Goal: Task Accomplishment & Management: Complete application form

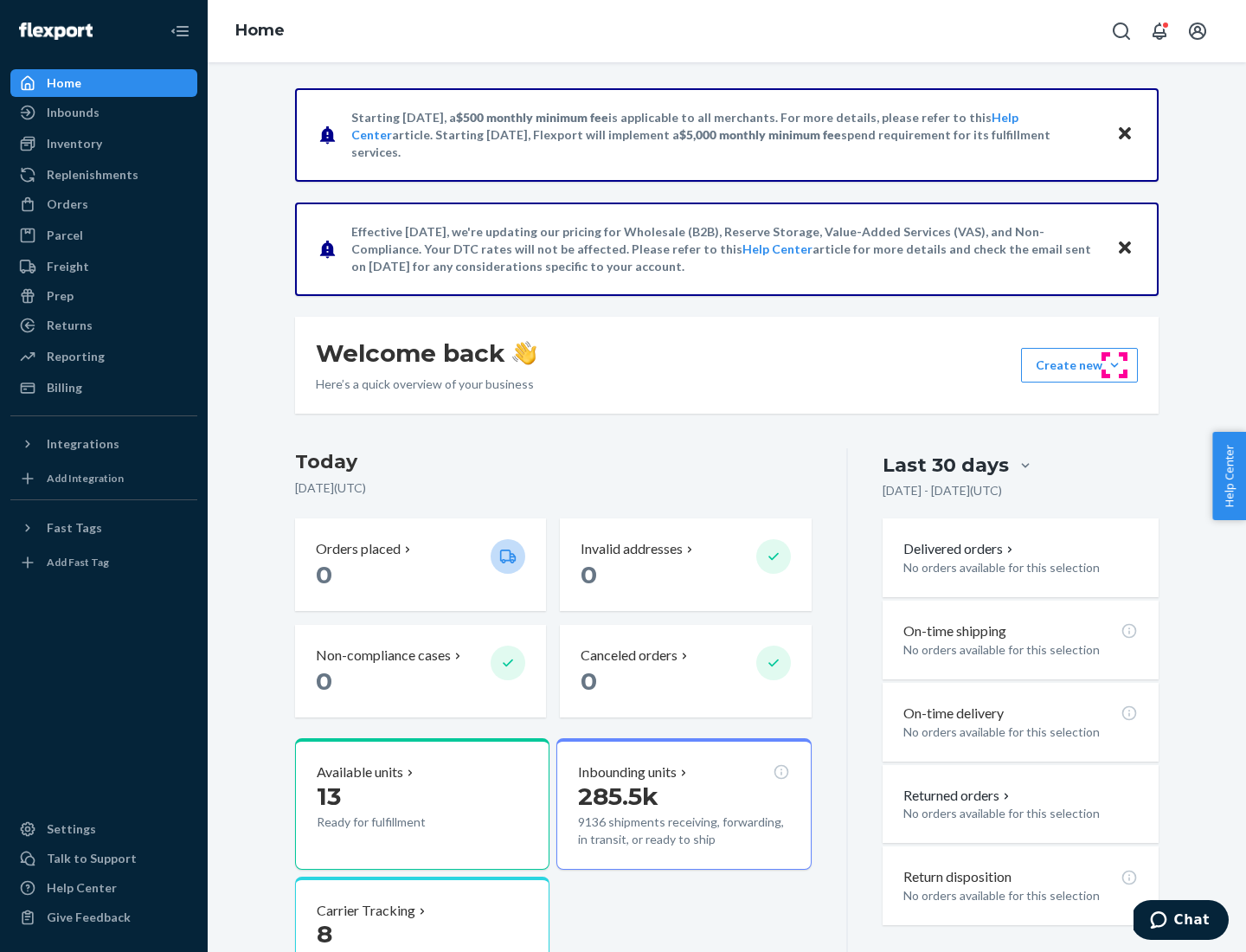
click at [1114, 365] on button "Create new Create new inbound Create new order Create new product" at bounding box center [1079, 365] width 117 height 35
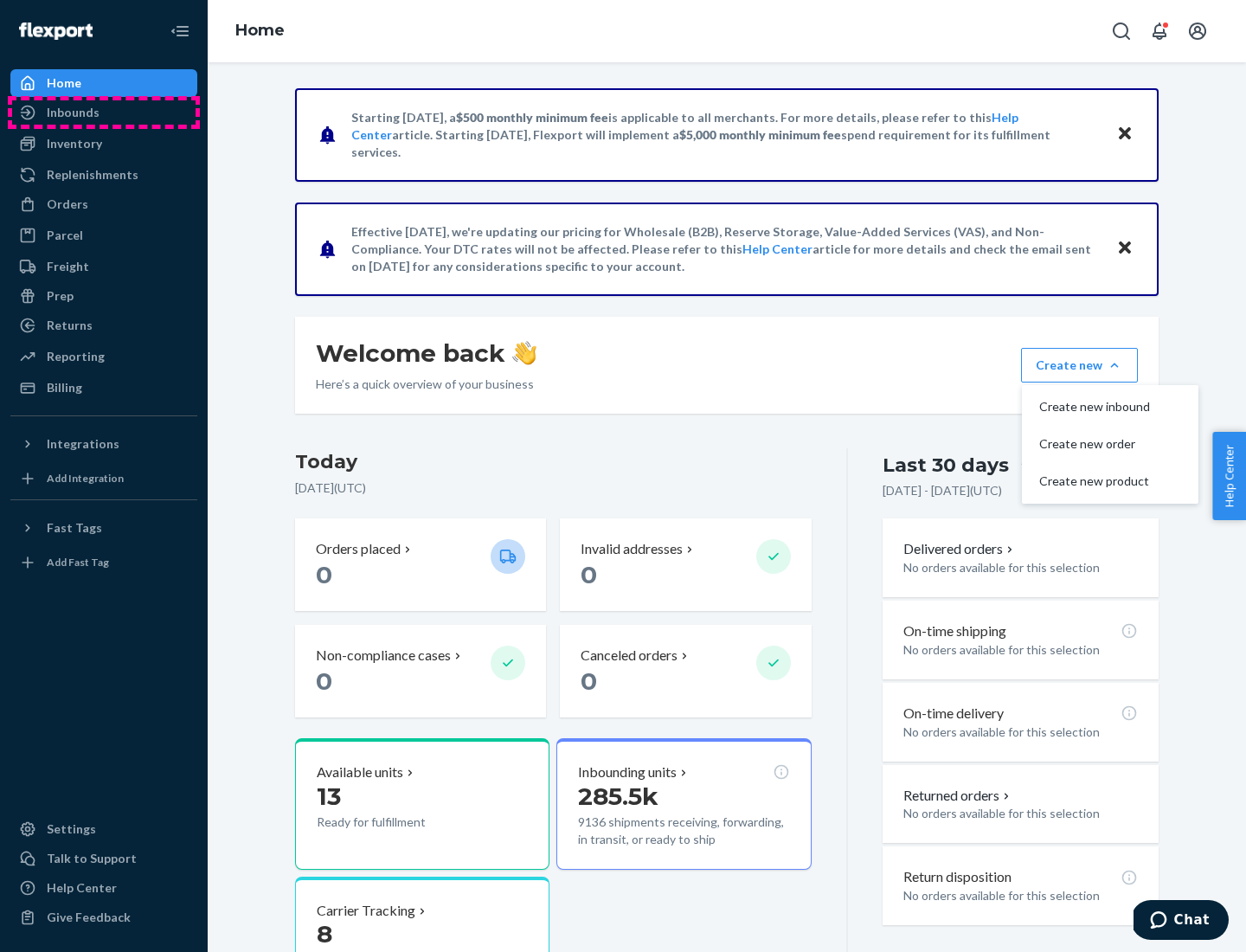
click at [104, 112] on div "Inbounds" at bounding box center [103, 112] width 183 height 24
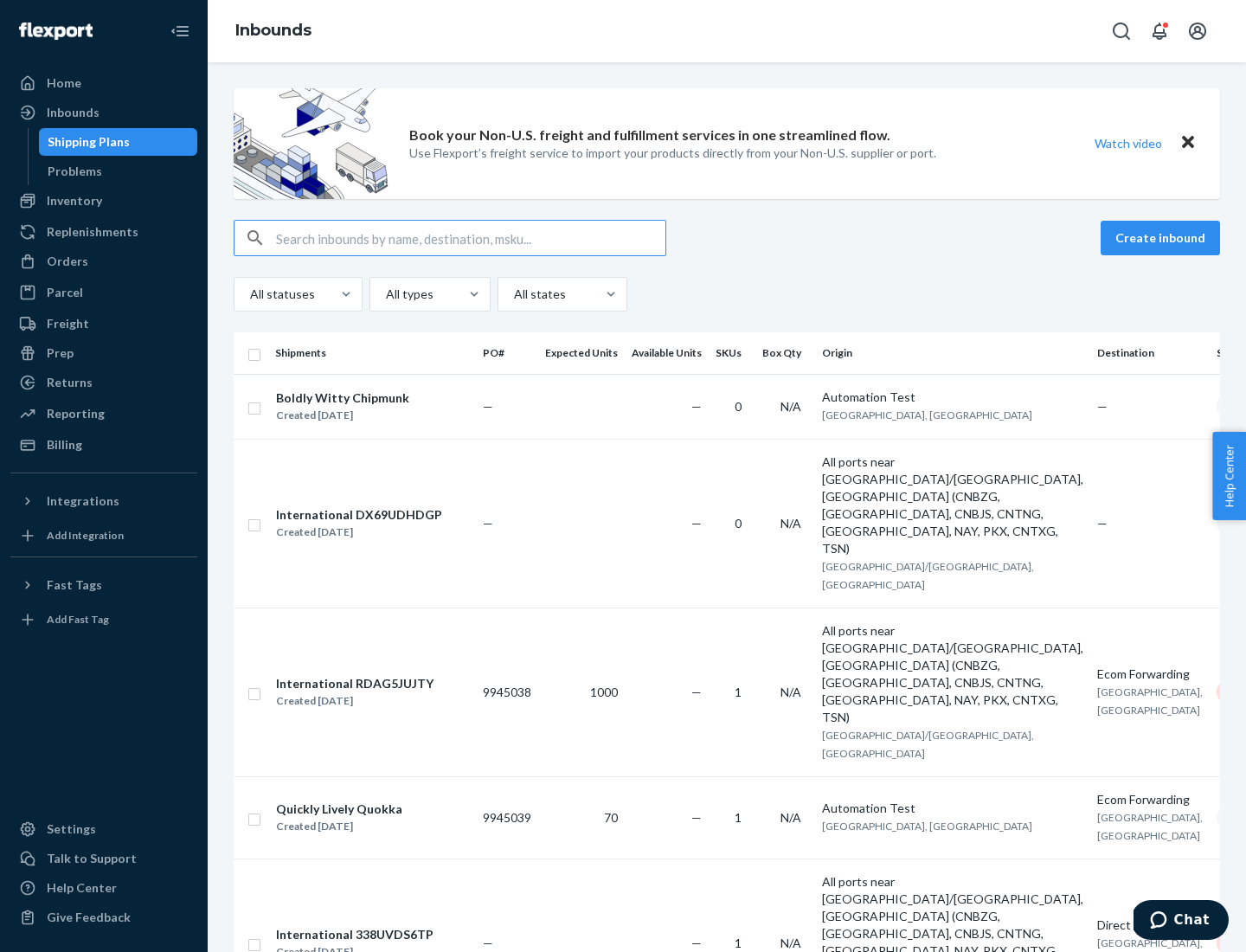
click at [1163, 238] on button "Create inbound" at bounding box center [1160, 238] width 120 height 35
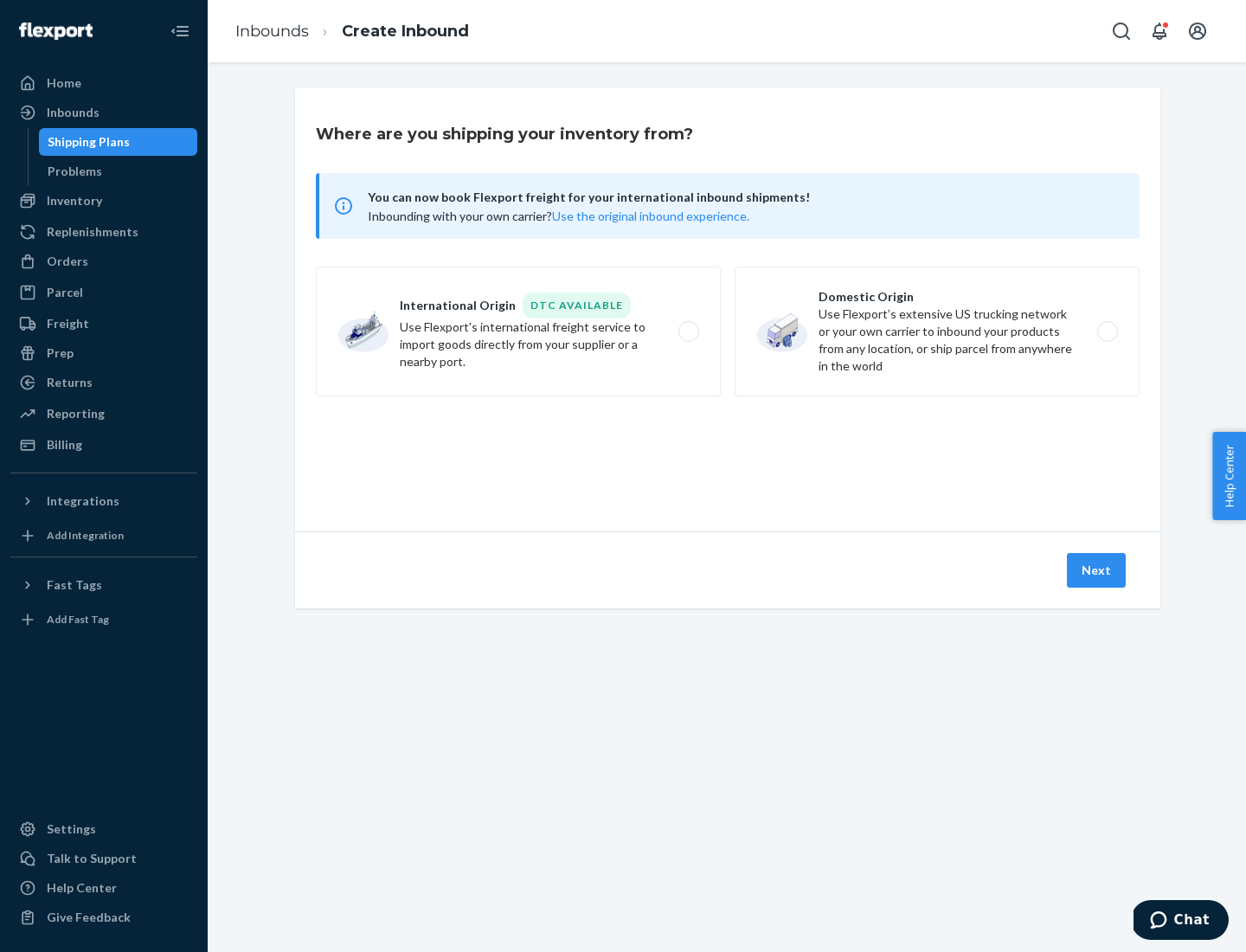
click at [937, 331] on label "Domestic Origin Use Flexport’s extensive US trucking network or your own carrie…" at bounding box center [937, 331] width 405 height 130
click at [1107, 331] on input "Domestic Origin Use Flexport’s extensive US trucking network or your own carrie…" at bounding box center [1113, 332] width 12 height 12
radio input "true"
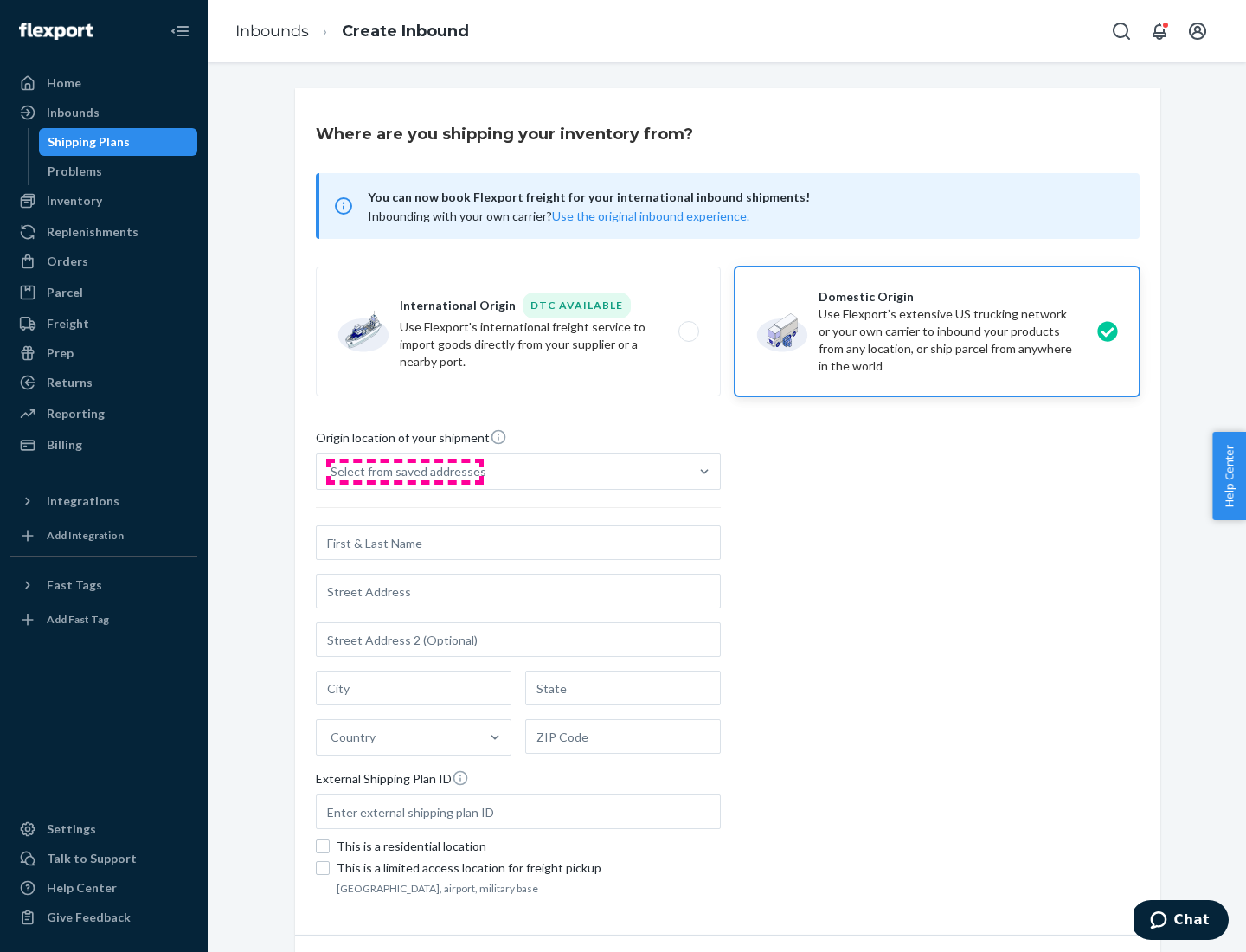
click at [404, 472] on div "Select from saved addresses" at bounding box center [408, 472] width 156 height 18
click at [332, 472] on input "Select from saved addresses" at bounding box center [331, 472] width 2 height 18
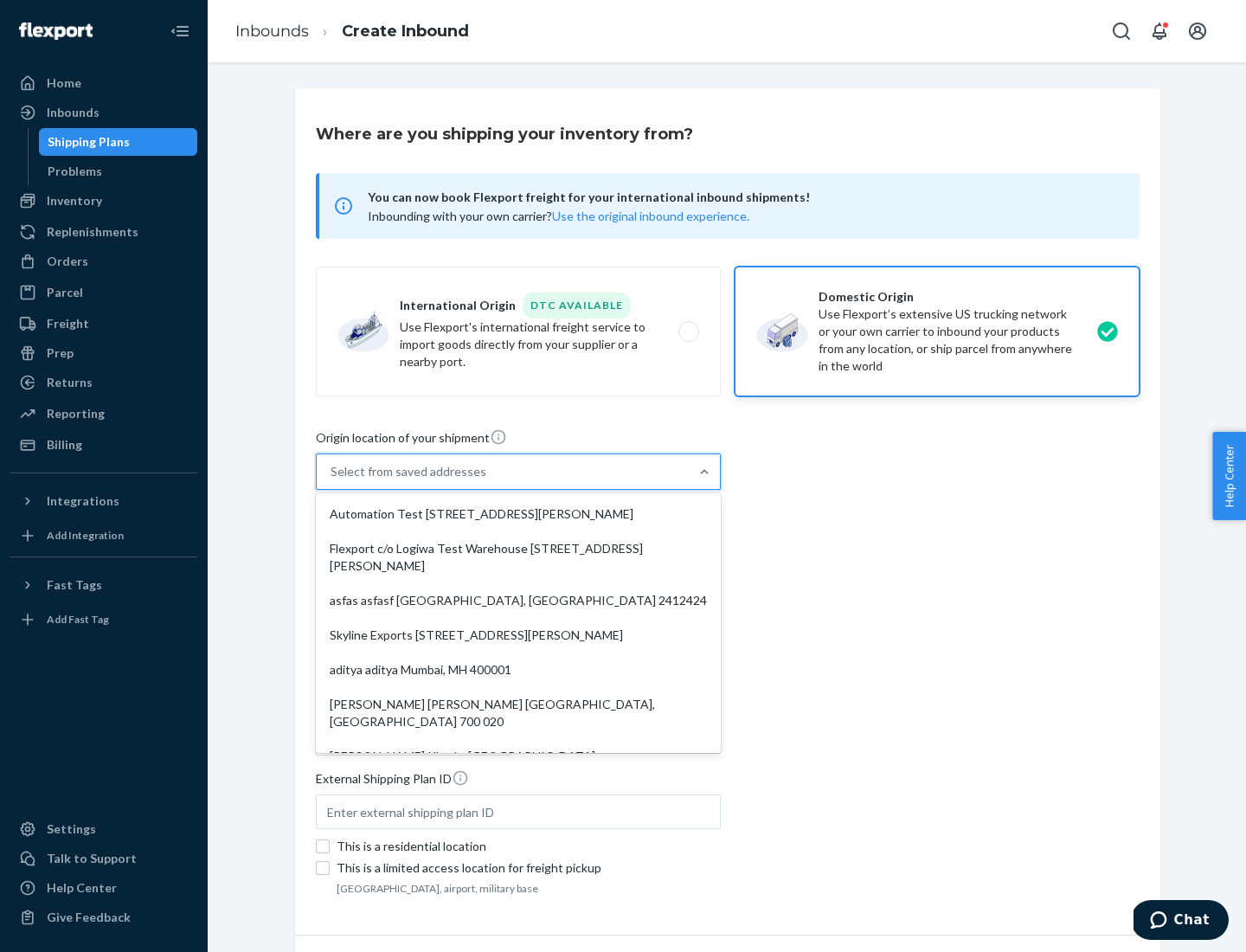
scroll to position [7, 0]
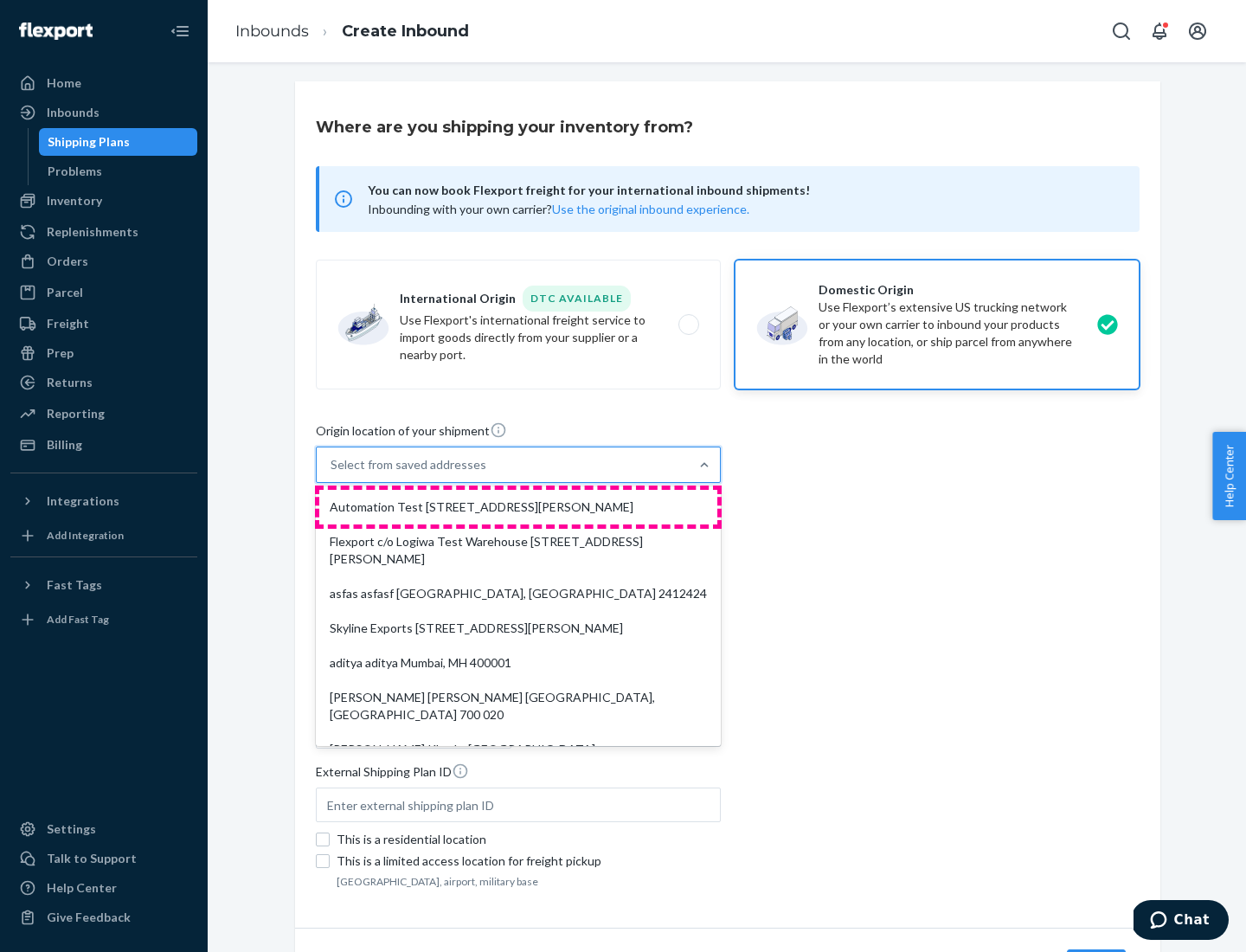
click at [518, 507] on div "Automation Test [STREET_ADDRESS][PERSON_NAME]" at bounding box center [518, 508] width 398 height 35
click at [332, 474] on input "option Automation Test [STREET_ADDRESS][PERSON_NAME]. 9 results available. Use …" at bounding box center [331, 465] width 2 height 18
type input "Automation Test"
type input "9th Floor"
type input "[GEOGRAPHIC_DATA]"
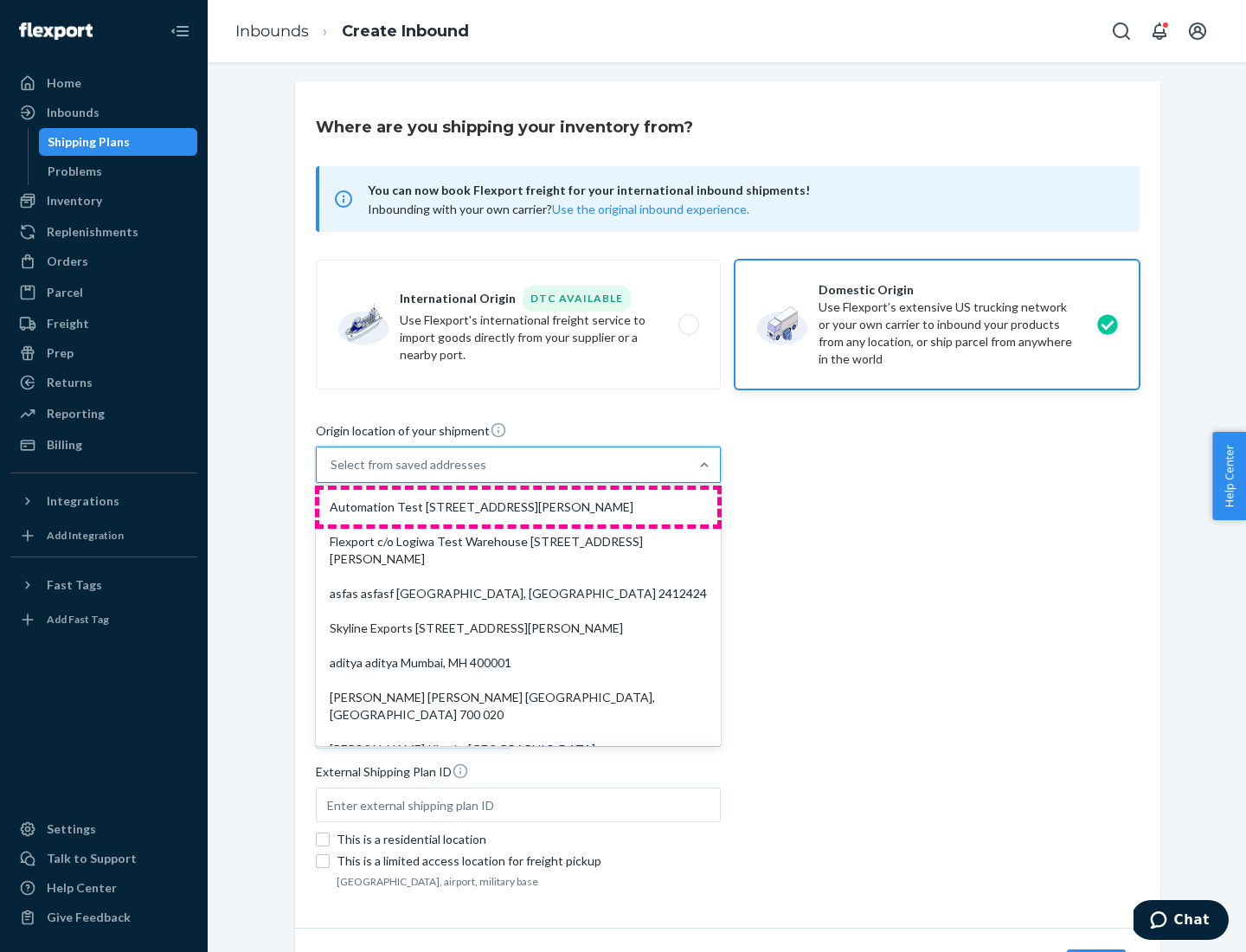
type input "CA"
type input "94104"
type input "[STREET_ADDRESS][PERSON_NAME]"
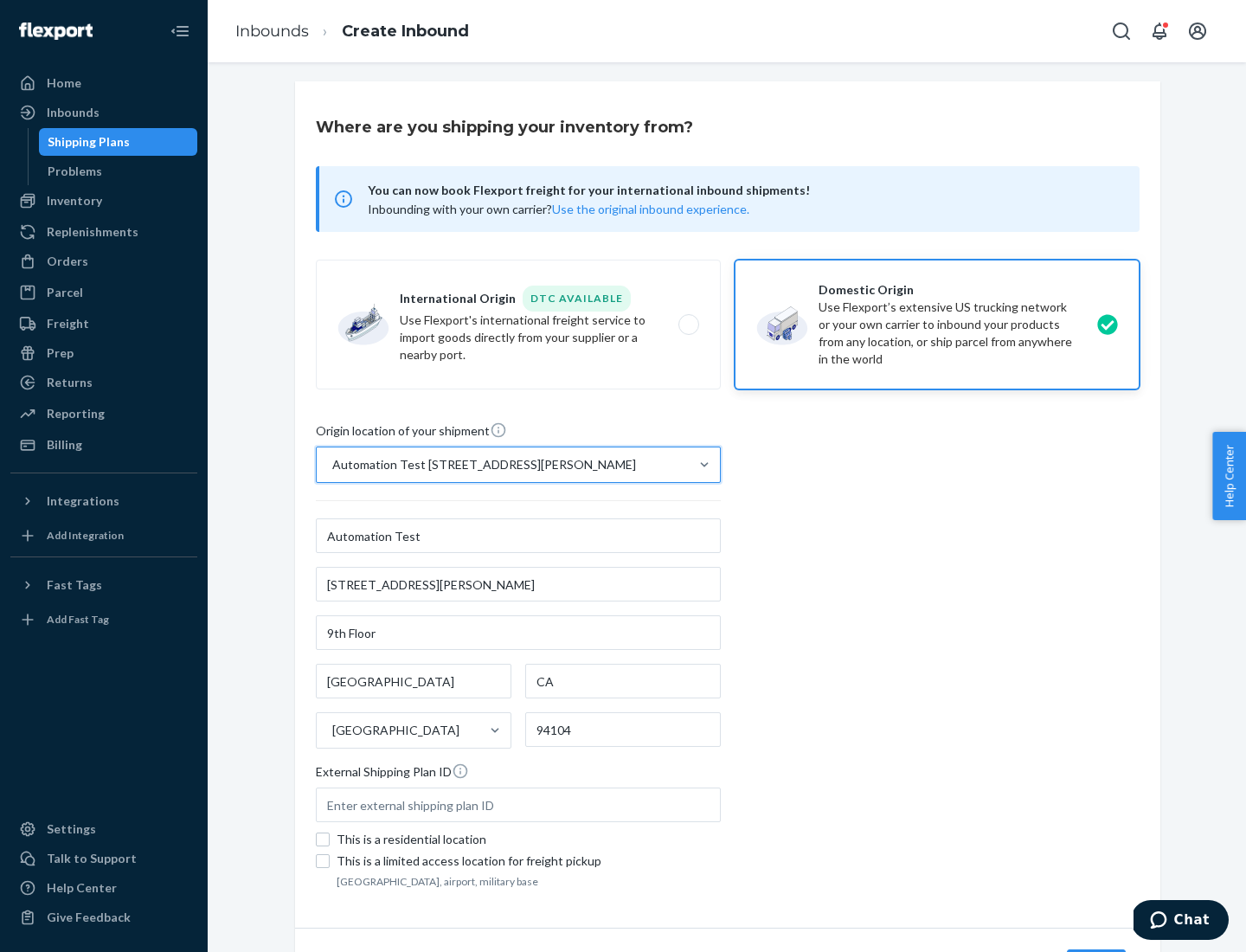
scroll to position [101, 0]
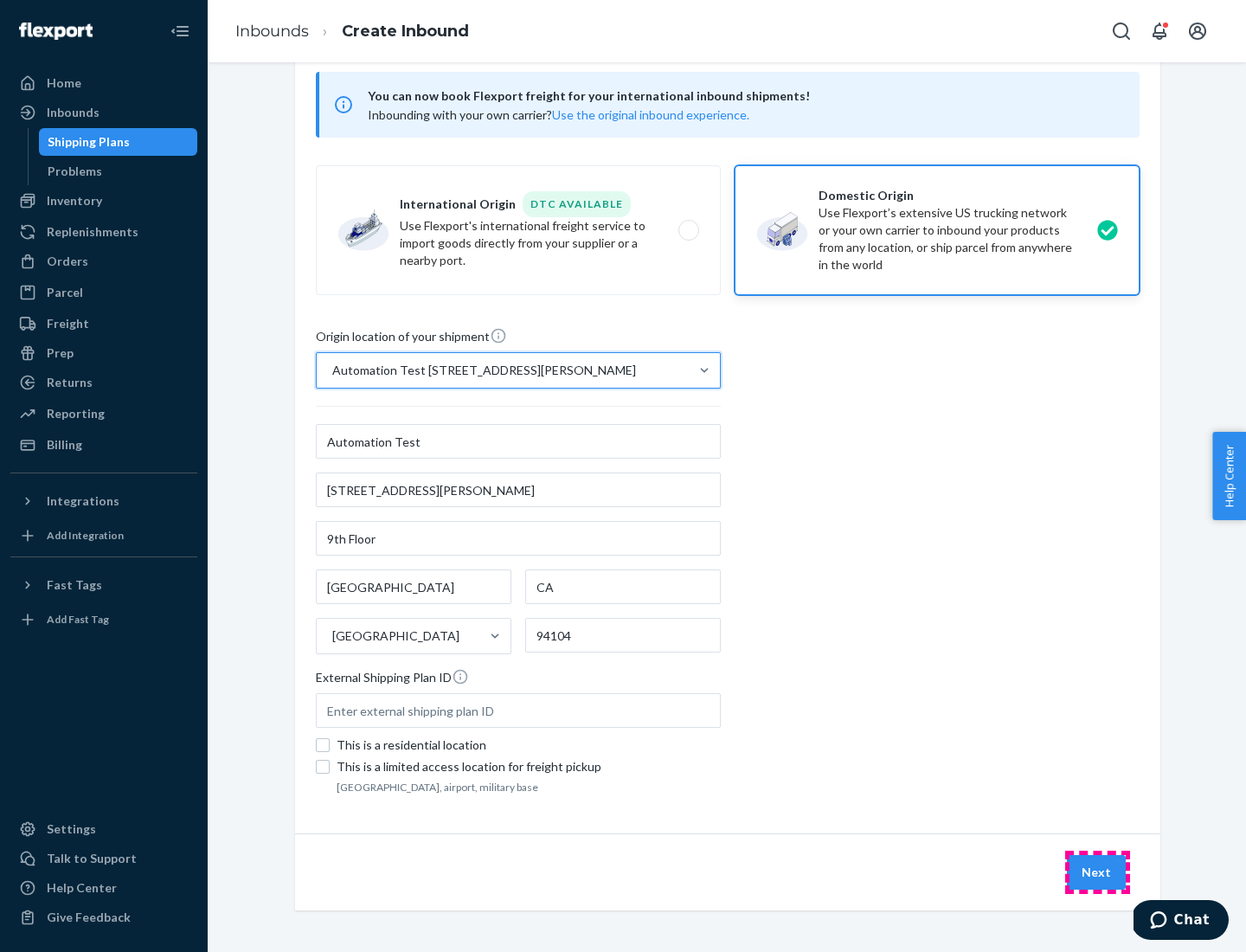
click at [1097, 872] on button "Next" at bounding box center [1096, 873] width 58 height 35
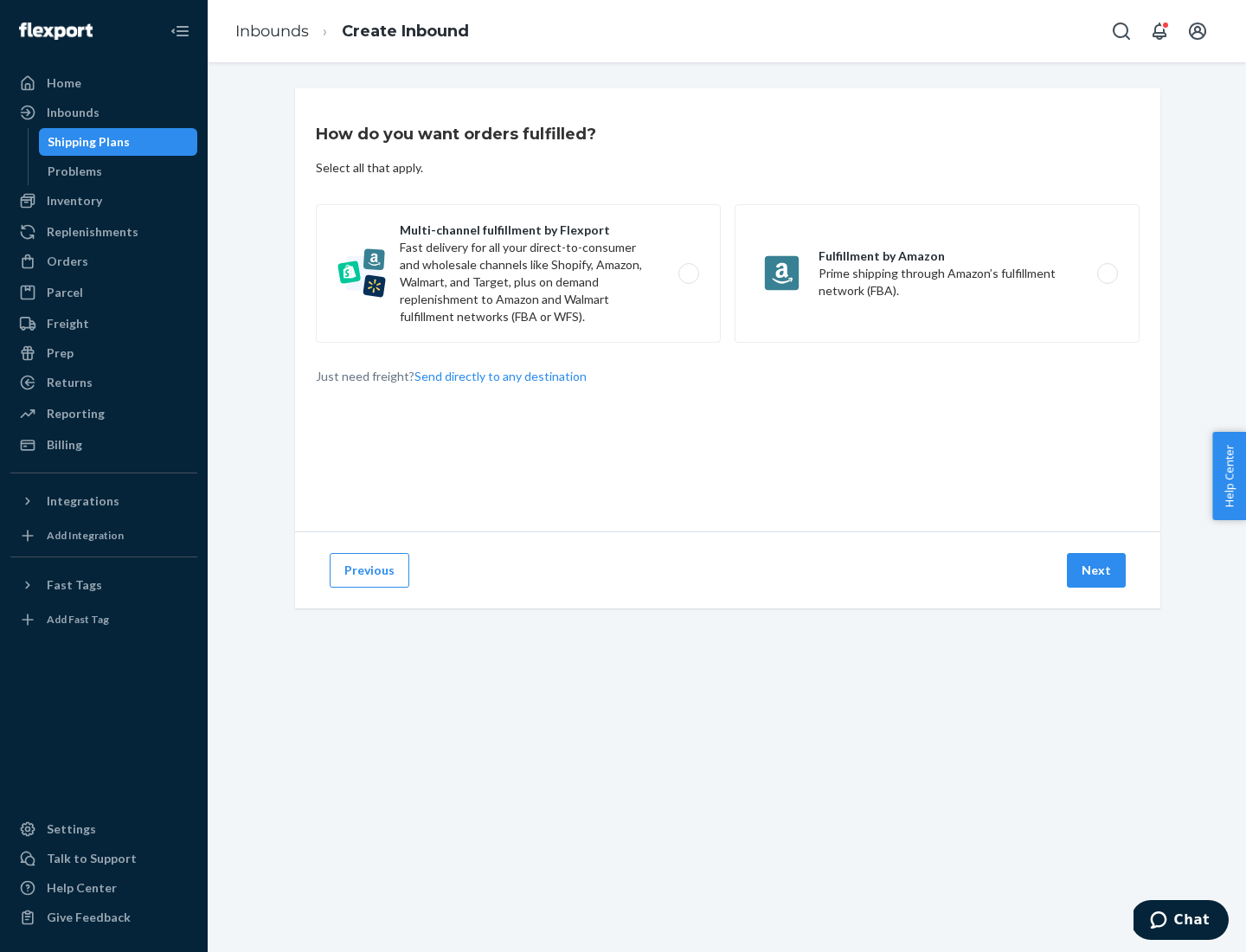
click at [518, 274] on label "Multi-channel fulfillment by Flexport Fast delivery for all your direct-to-cons…" at bounding box center [518, 274] width 405 height 138
click at [688, 274] on input "Multi-channel fulfillment by Flexport Fast delivery for all your direct-to-cons…" at bounding box center [694, 274] width 12 height 12
radio input "true"
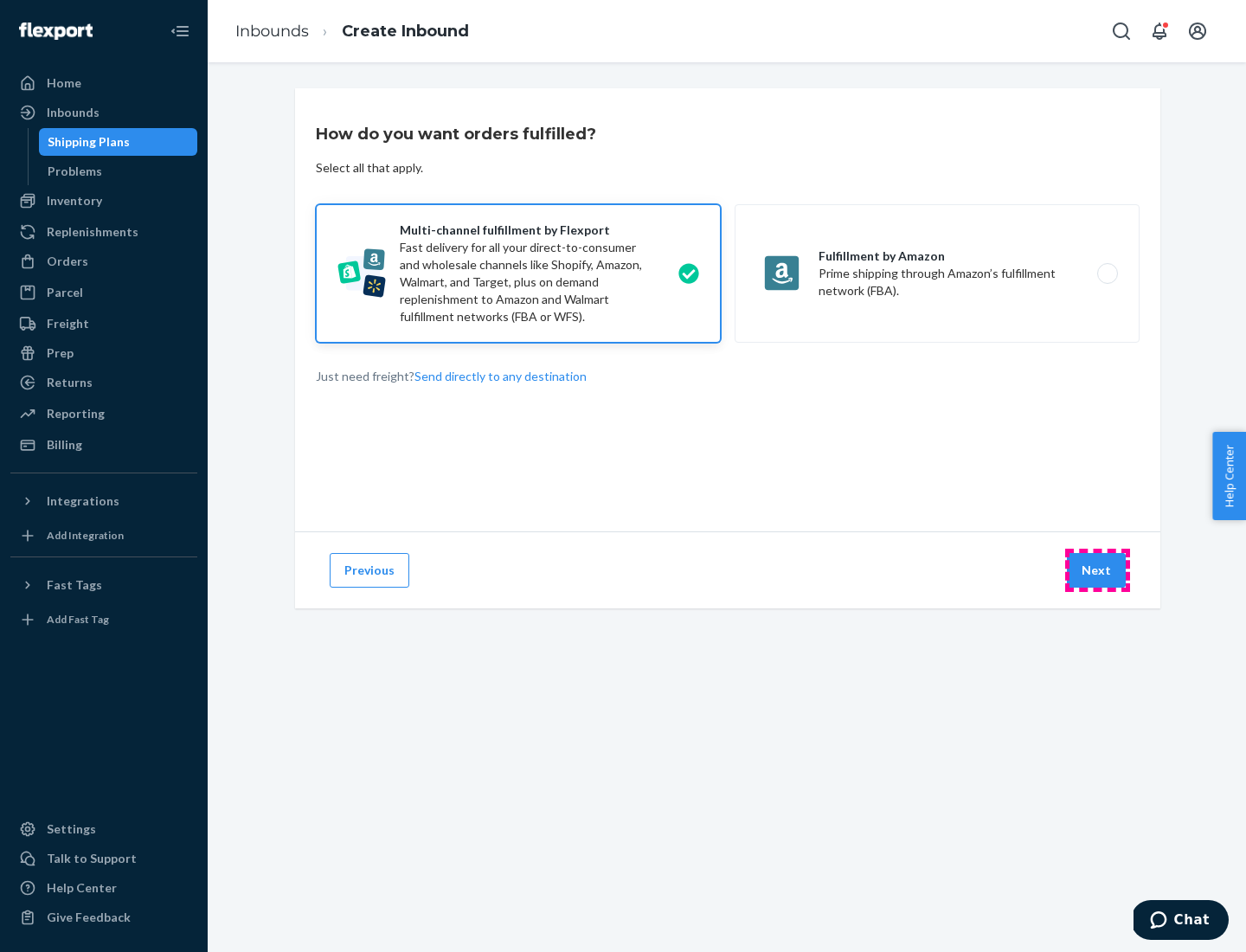
click at [1097, 570] on button "Next" at bounding box center [1096, 571] width 58 height 35
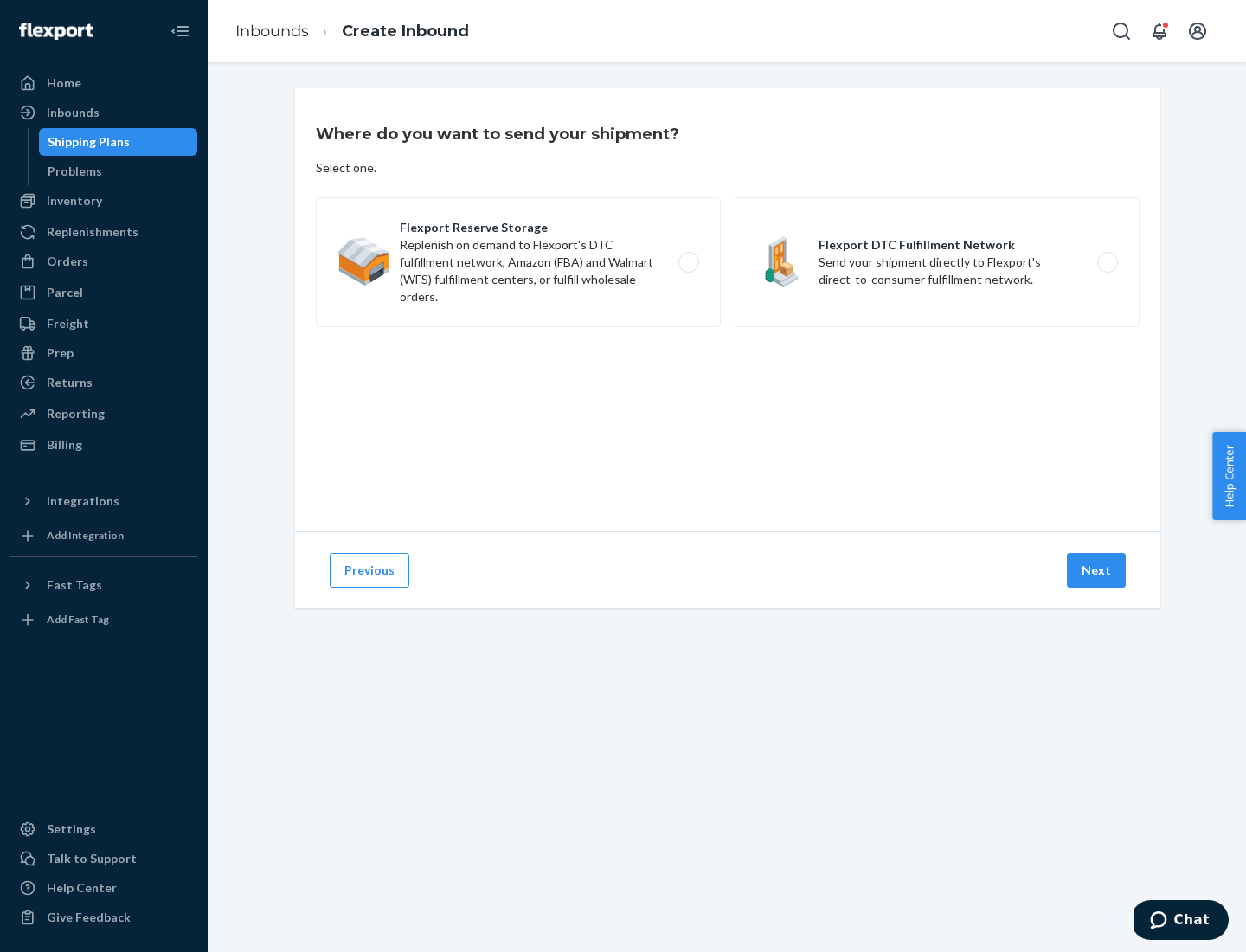
click at [937, 262] on label "Flexport DTC Fulfillment Network Send your shipment directly to Flexport's dire…" at bounding box center [937, 262] width 405 height 130
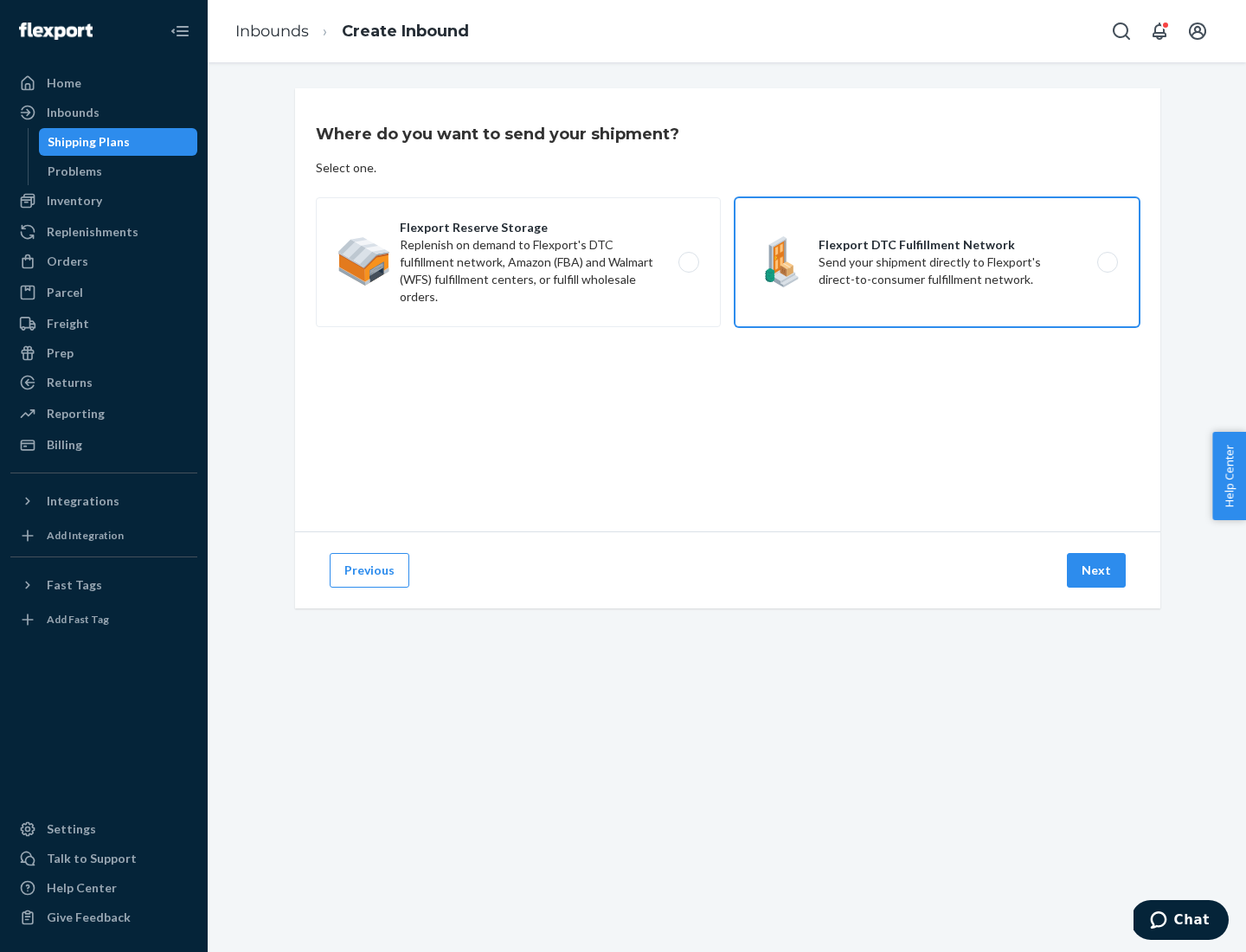
click at [1107, 262] on input "Flexport DTC Fulfillment Network Send your shipment directly to Flexport's dire…" at bounding box center [1113, 263] width 12 height 12
radio input "true"
click at [1097, 570] on button "Next" at bounding box center [1096, 571] width 58 height 35
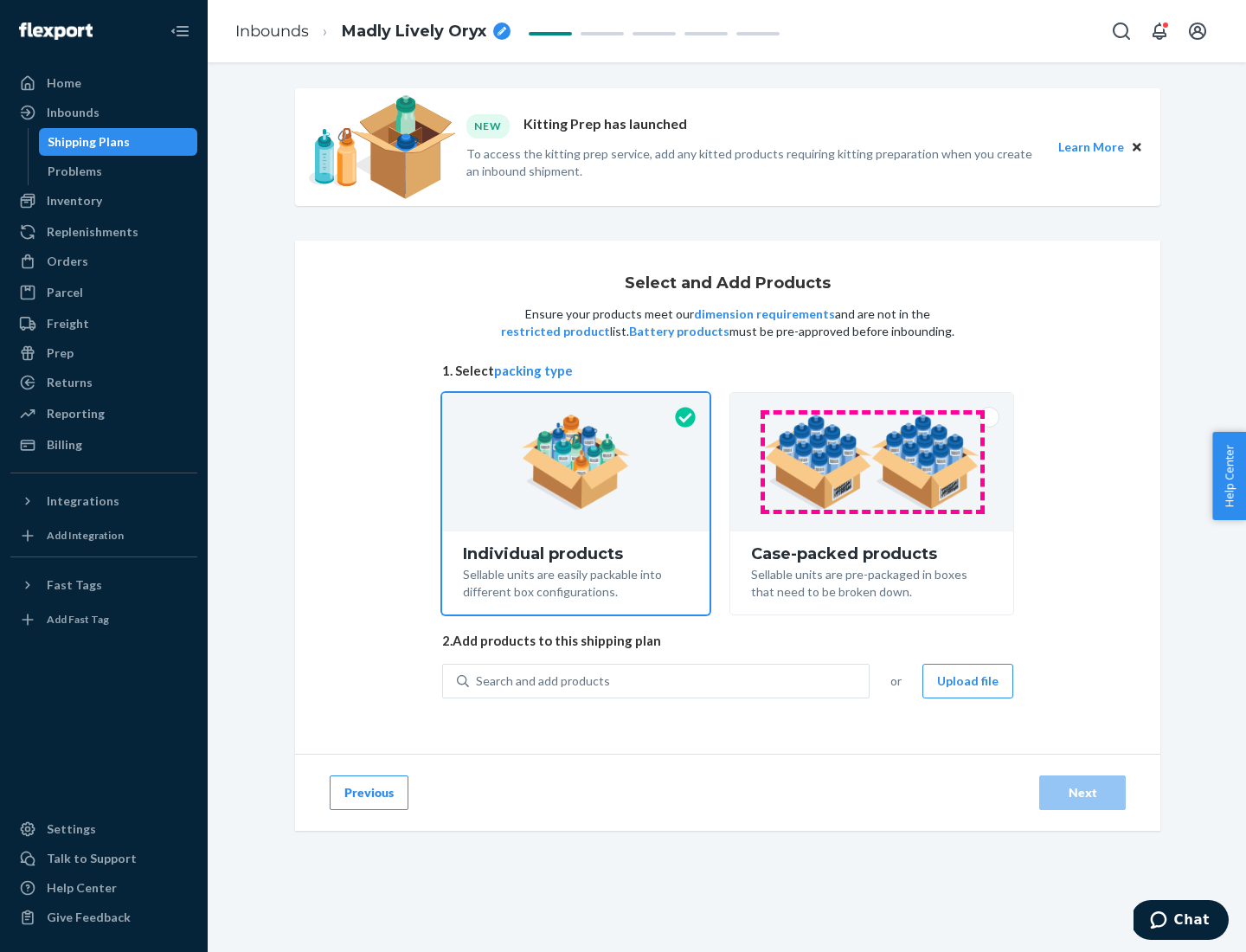
click at [872, 462] on img at bounding box center [871, 462] width 215 height 95
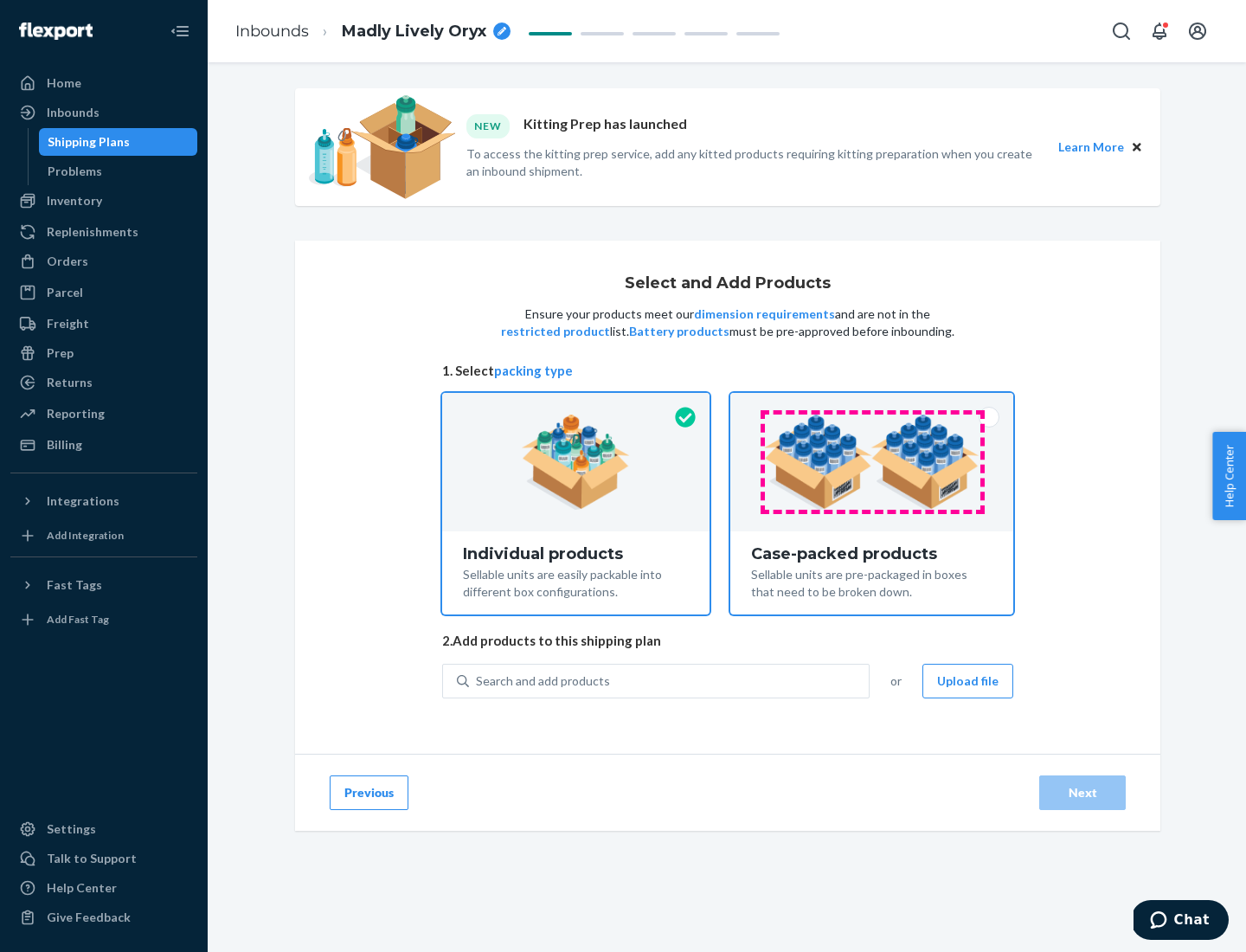
click at [872, 404] on input "Case-packed products Sellable units are pre-packaged in boxes that need to be b…" at bounding box center [872, 399] width 12 height 12
radio input "true"
radio input "false"
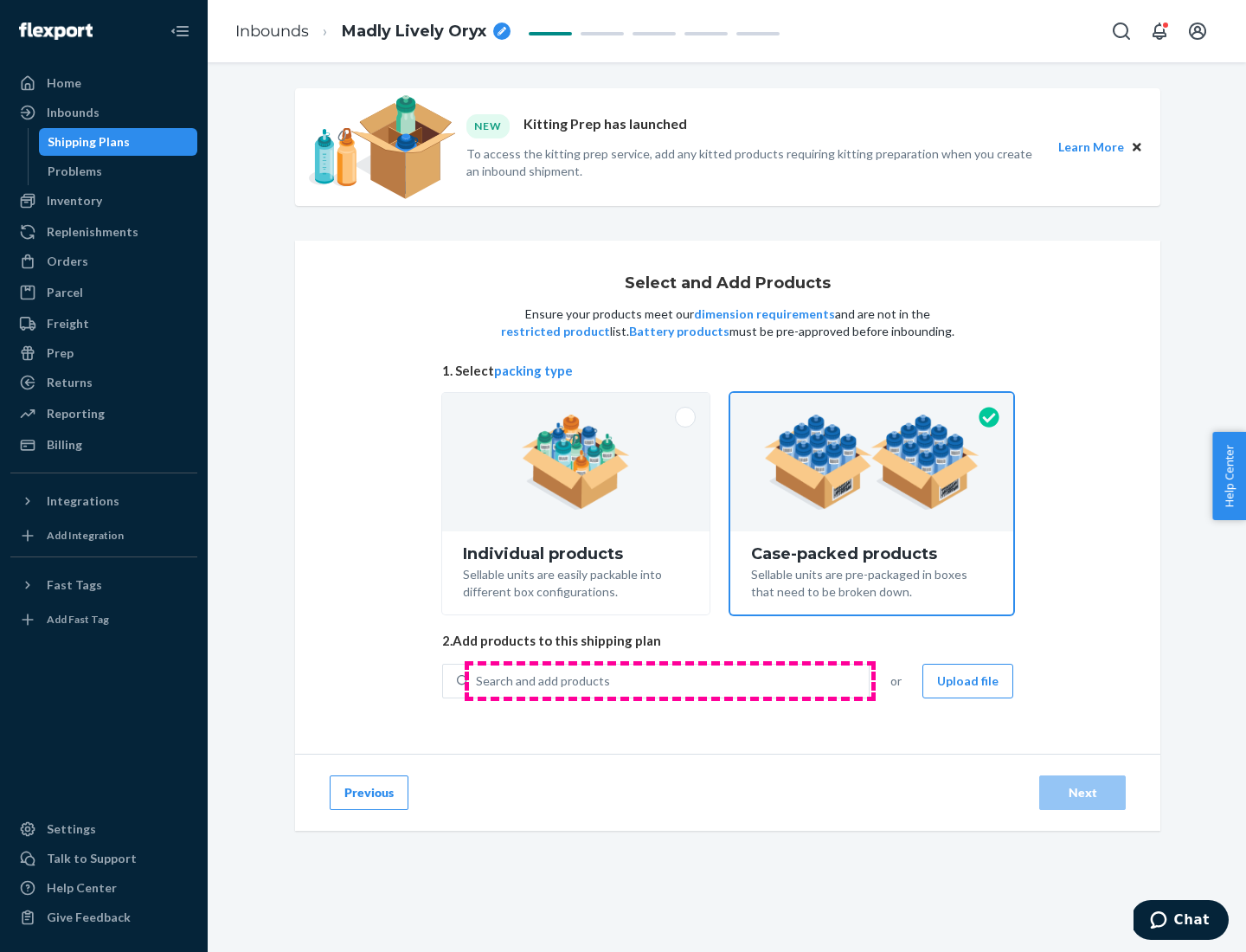
click at [669, 680] on div "Search and add products" at bounding box center [668, 681] width 399 height 31
click at [477, 680] on input "Search and add products" at bounding box center [476, 681] width 2 height 18
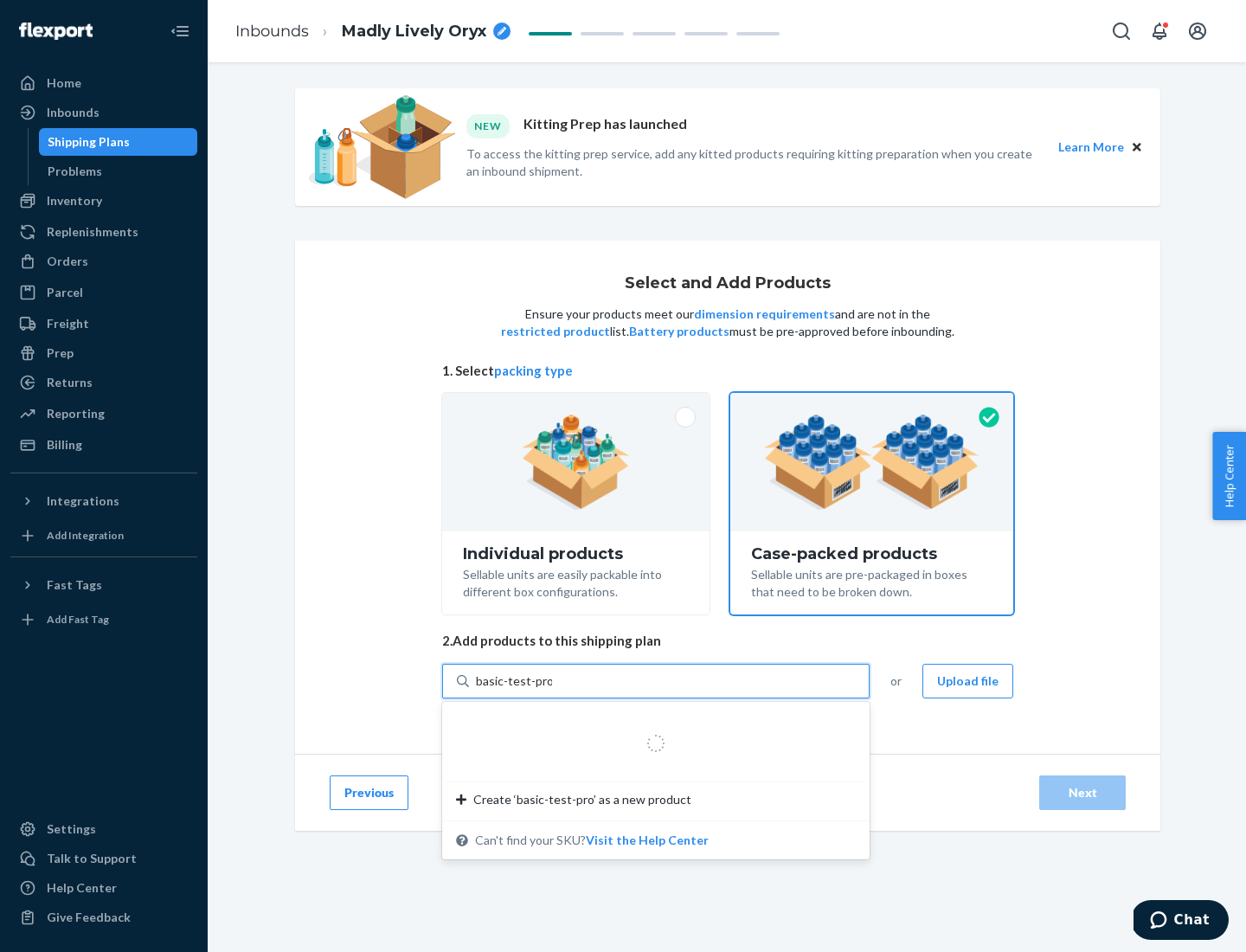
type input "basic-test-product-1"
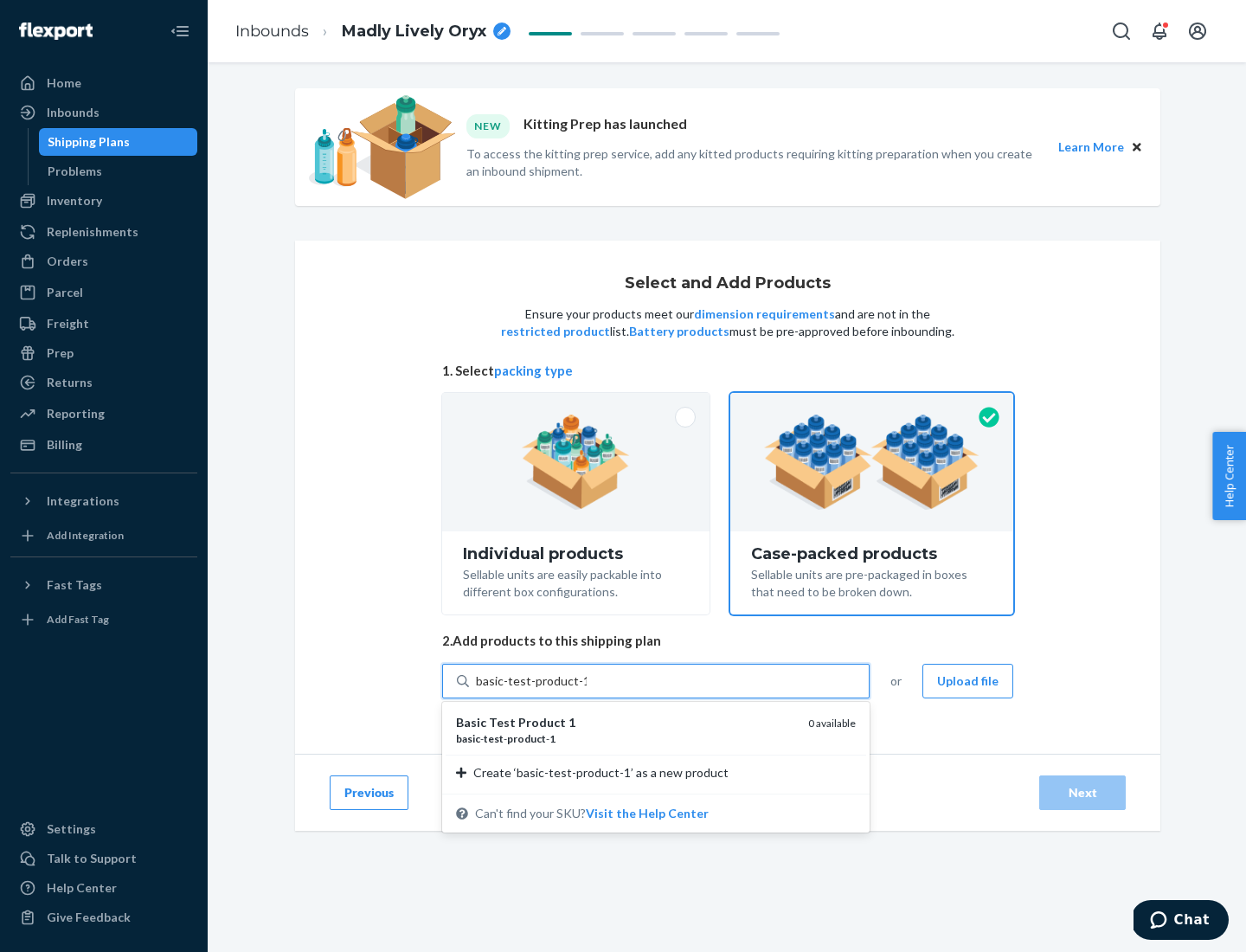
click at [625, 739] on div "basic - test - product - 1" at bounding box center [624, 739] width 338 height 15
click at [586, 690] on input "basic-test-product-1" at bounding box center [531, 681] width 111 height 18
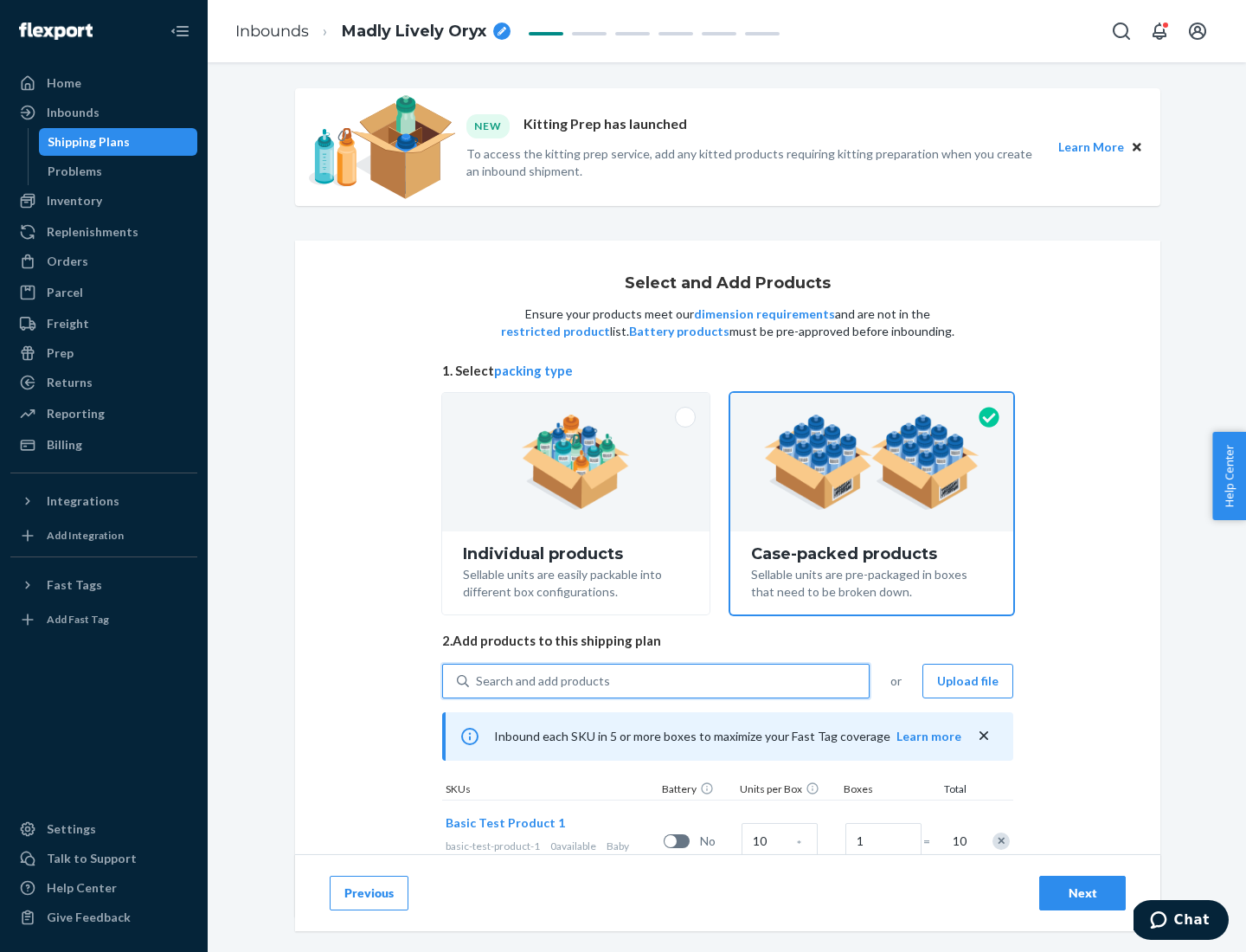
scroll to position [62, 0]
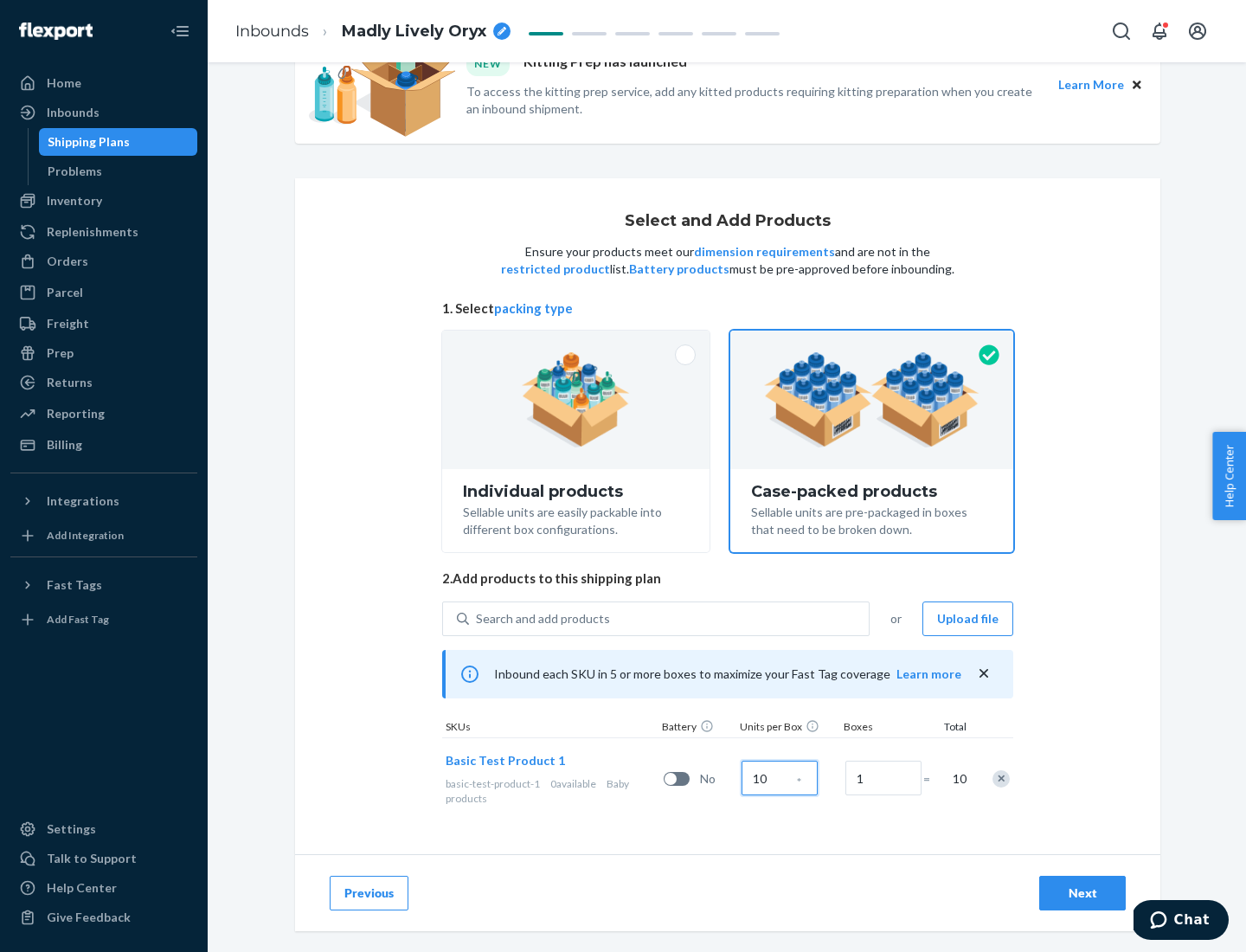
type input "10"
type input "7"
click at [1082, 894] on div "Next" at bounding box center [1082, 894] width 57 height 18
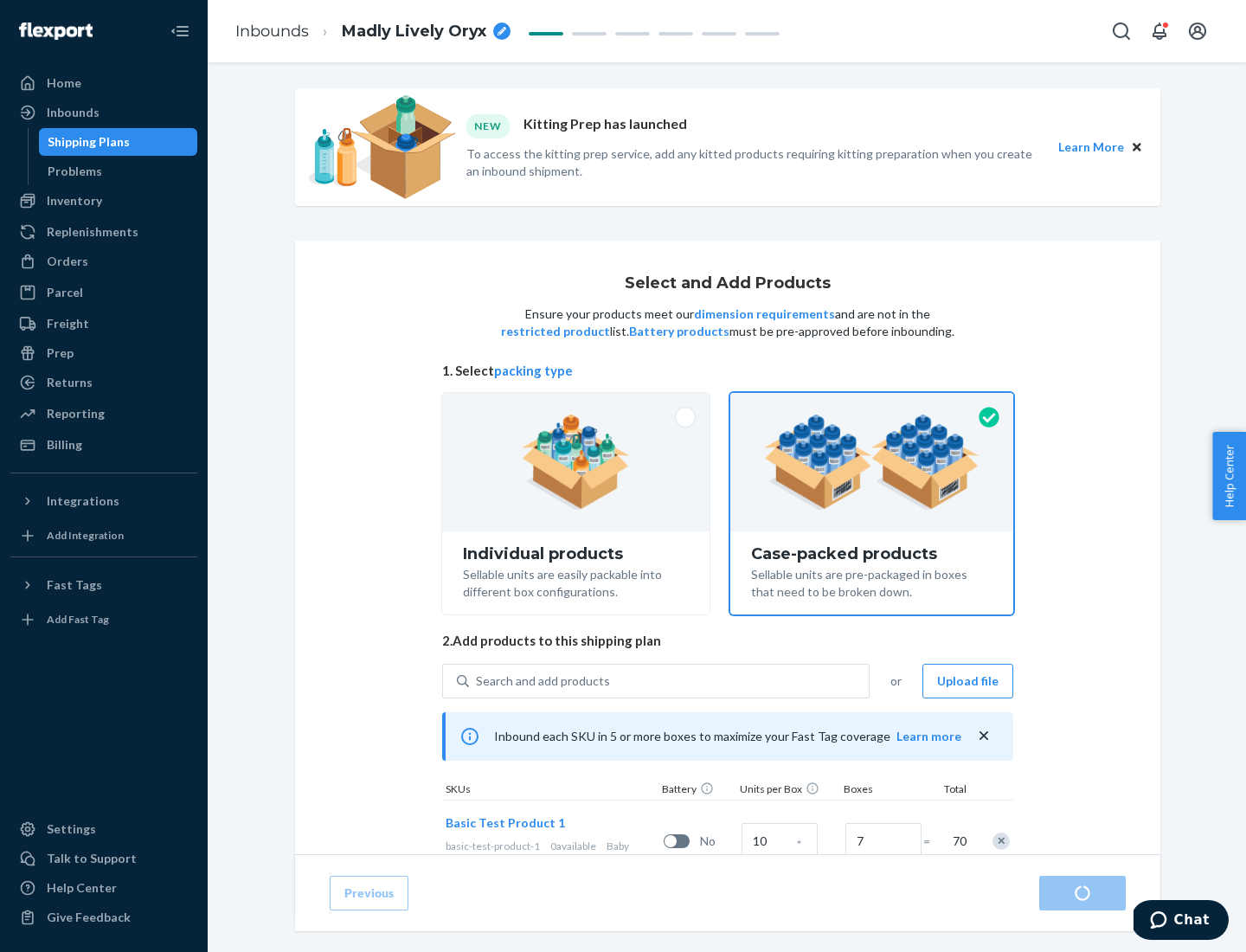
radio input "true"
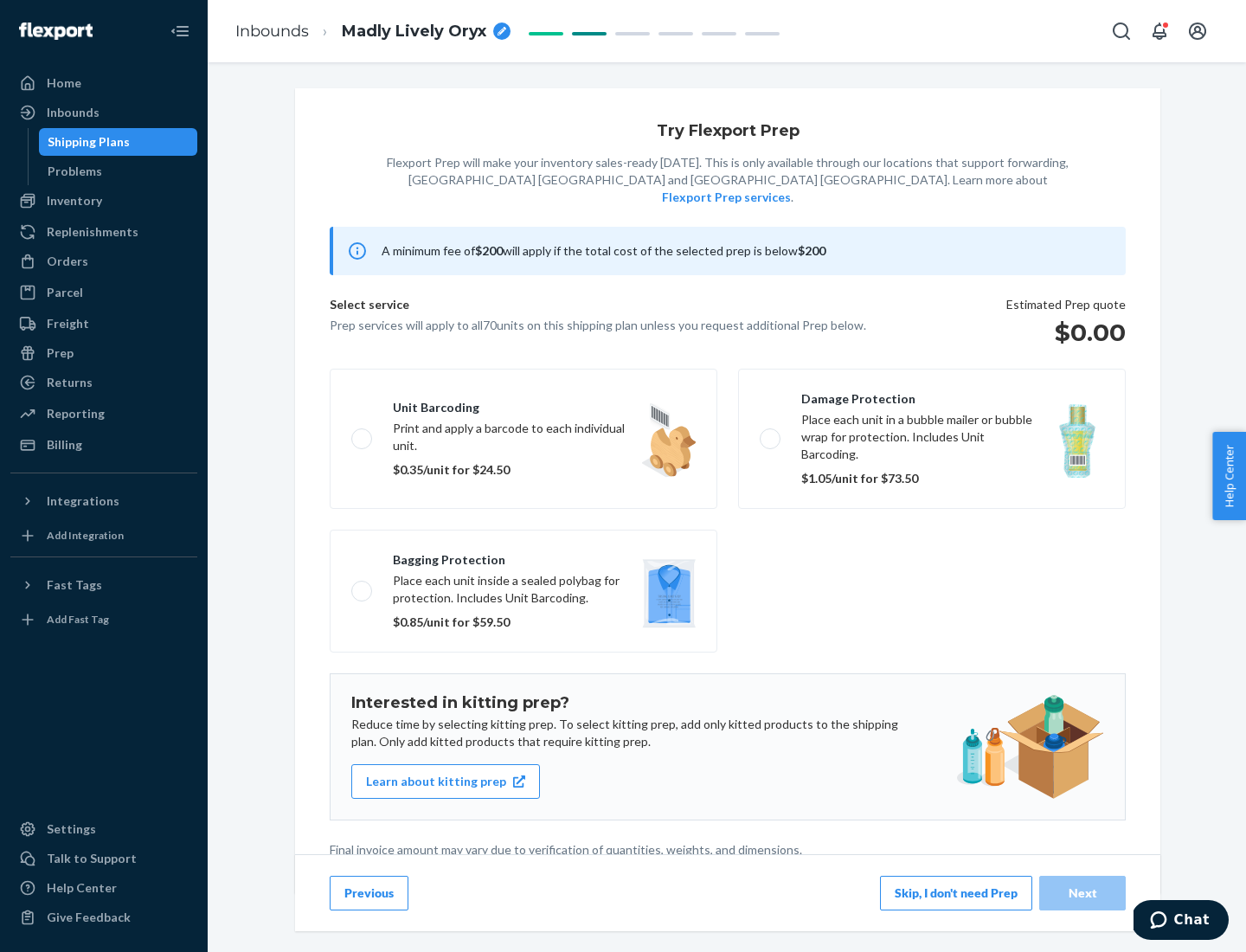
scroll to position [4, 0]
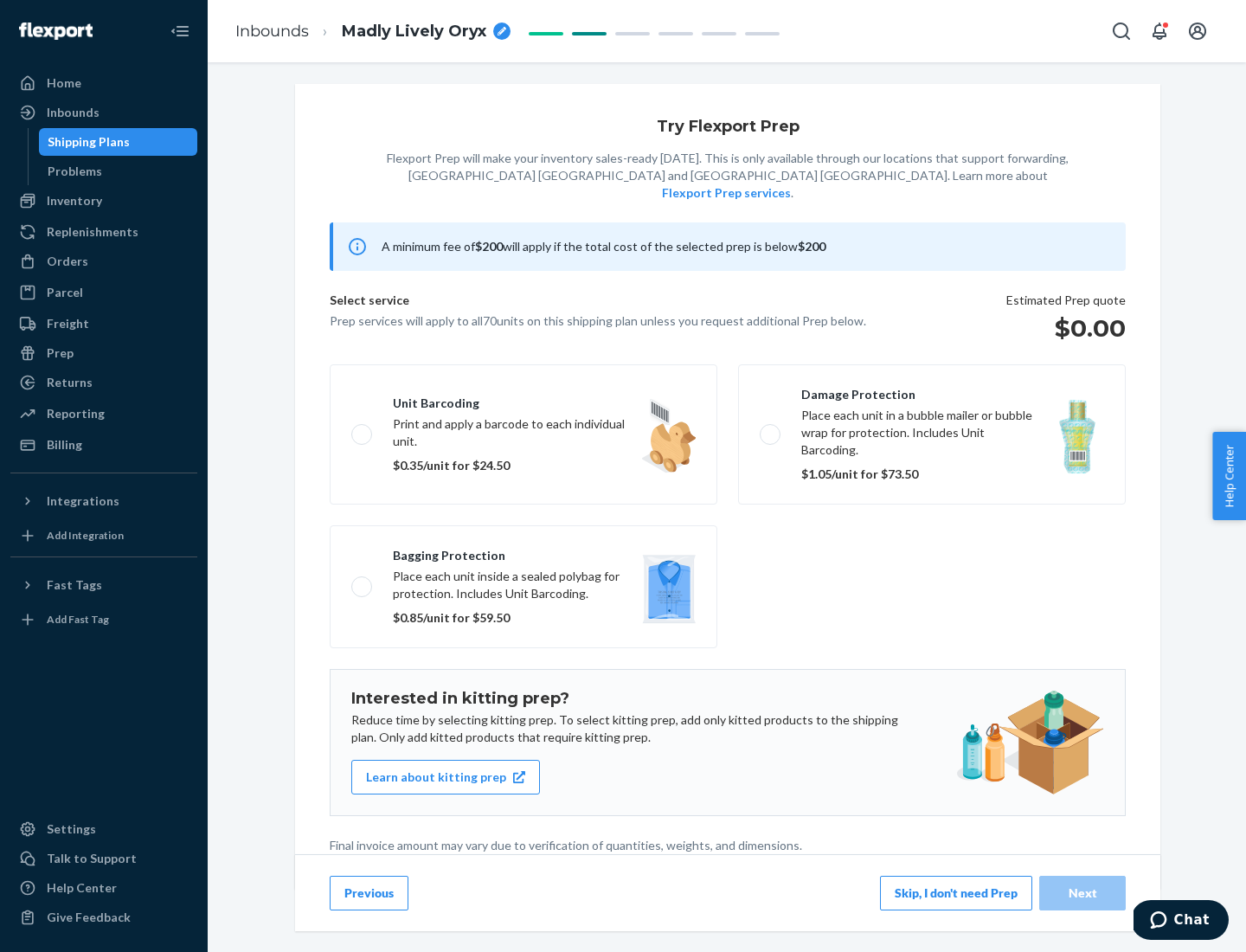
click at [523, 552] on label "Bagging protection Place each unit inside a sealed polybag for protection. Incl…" at bounding box center [523, 587] width 388 height 123
click at [362, 581] on input "Bagging protection Place each unit inside a sealed polybag for protection. Incl…" at bounding box center [358, 587] width 12 height 12
checkbox input "true"
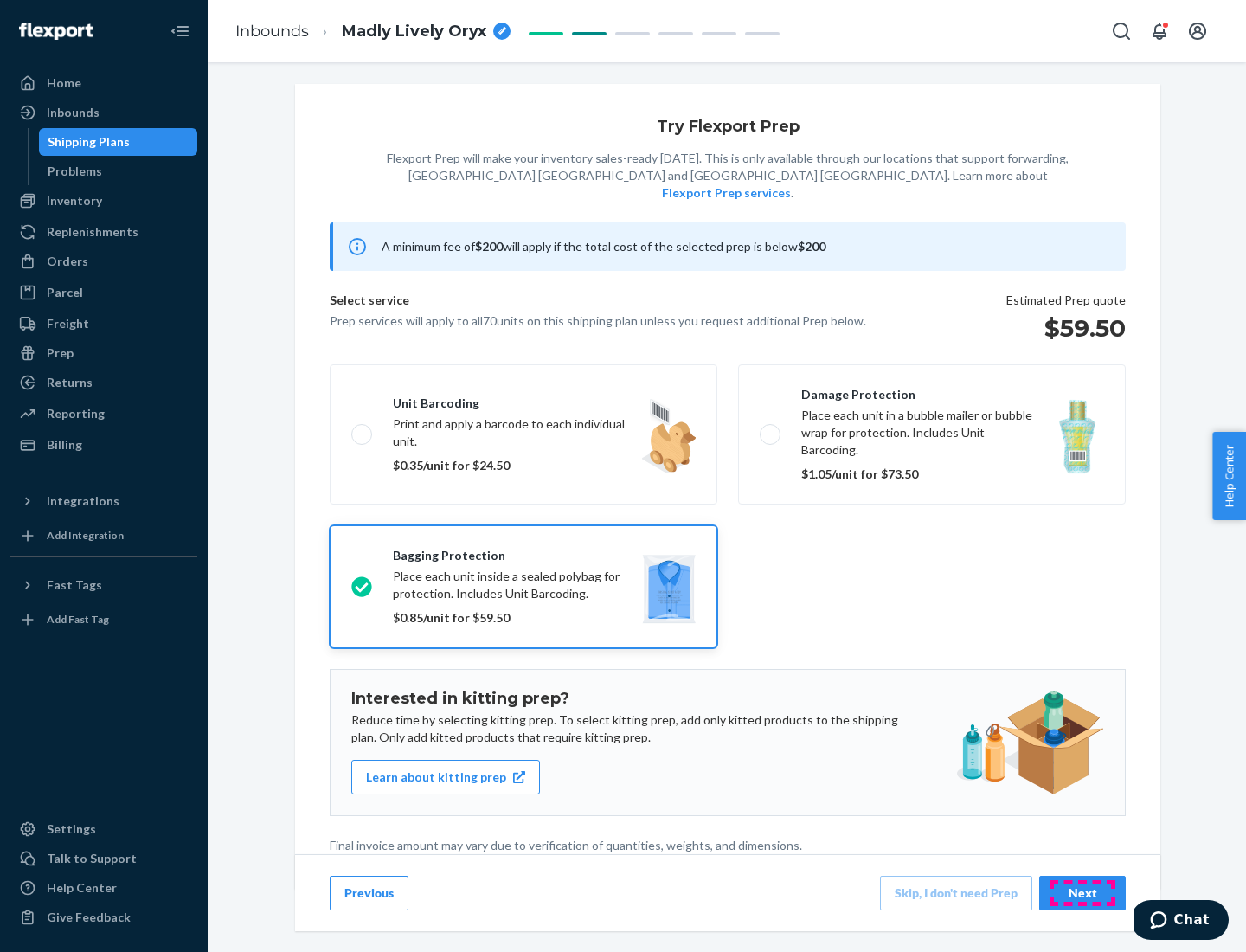
click at [1082, 893] on div "Next" at bounding box center [1082, 894] width 57 height 18
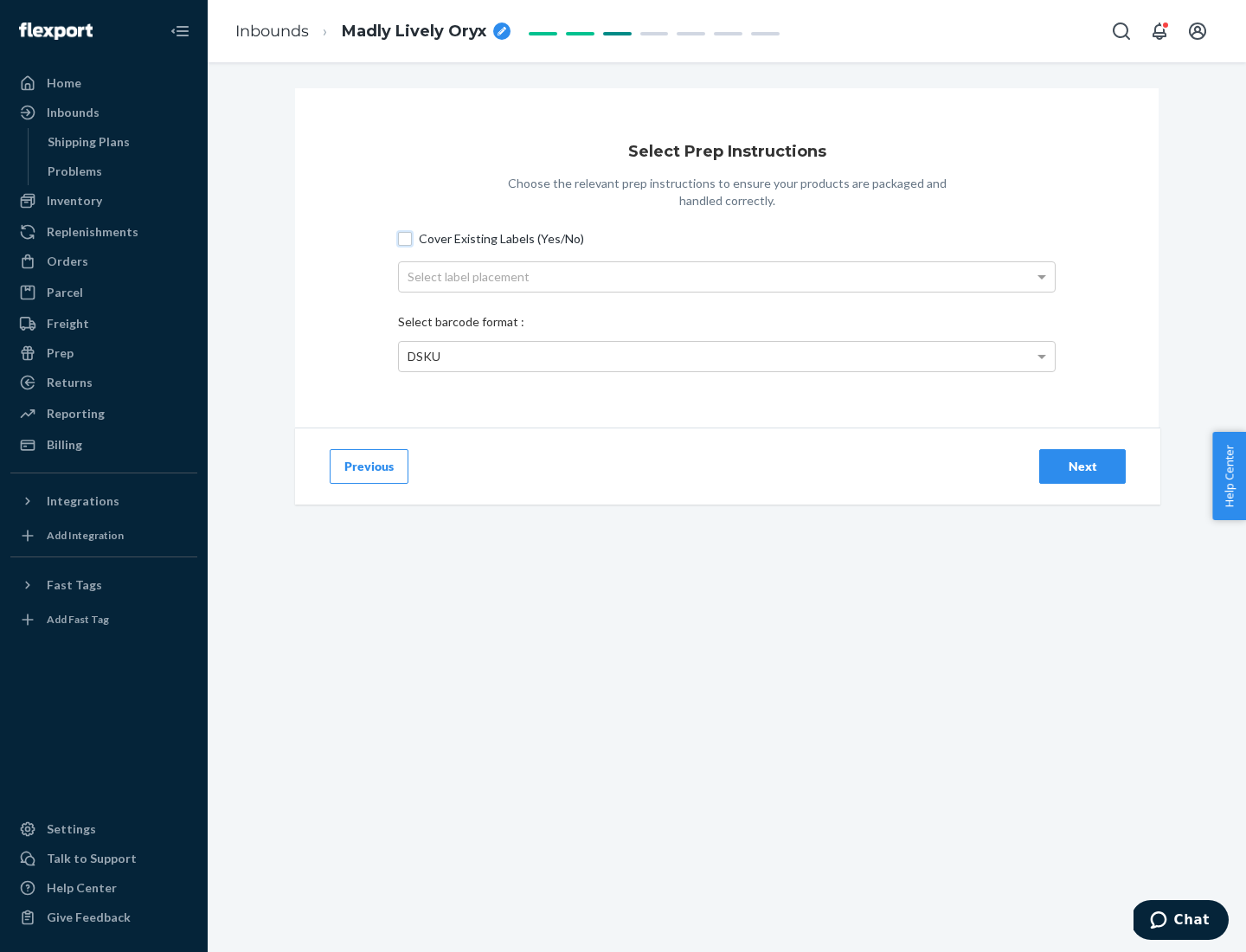
click at [405, 238] on input "Cover Existing Labels (Yes/No)" at bounding box center [405, 239] width 14 height 14
checkbox input "true"
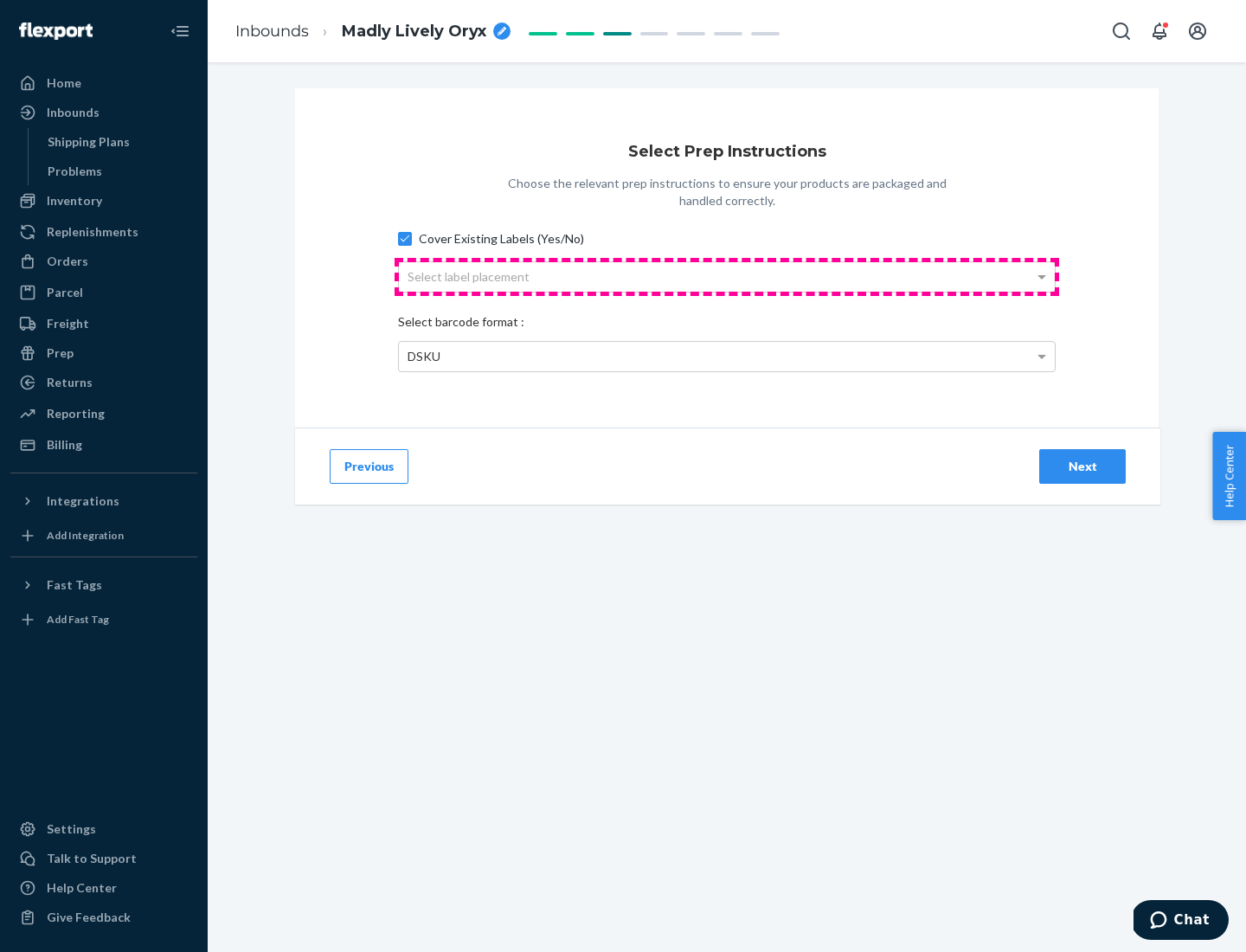
click at [727, 276] on div "Select label placement" at bounding box center [726, 277] width 656 height 29
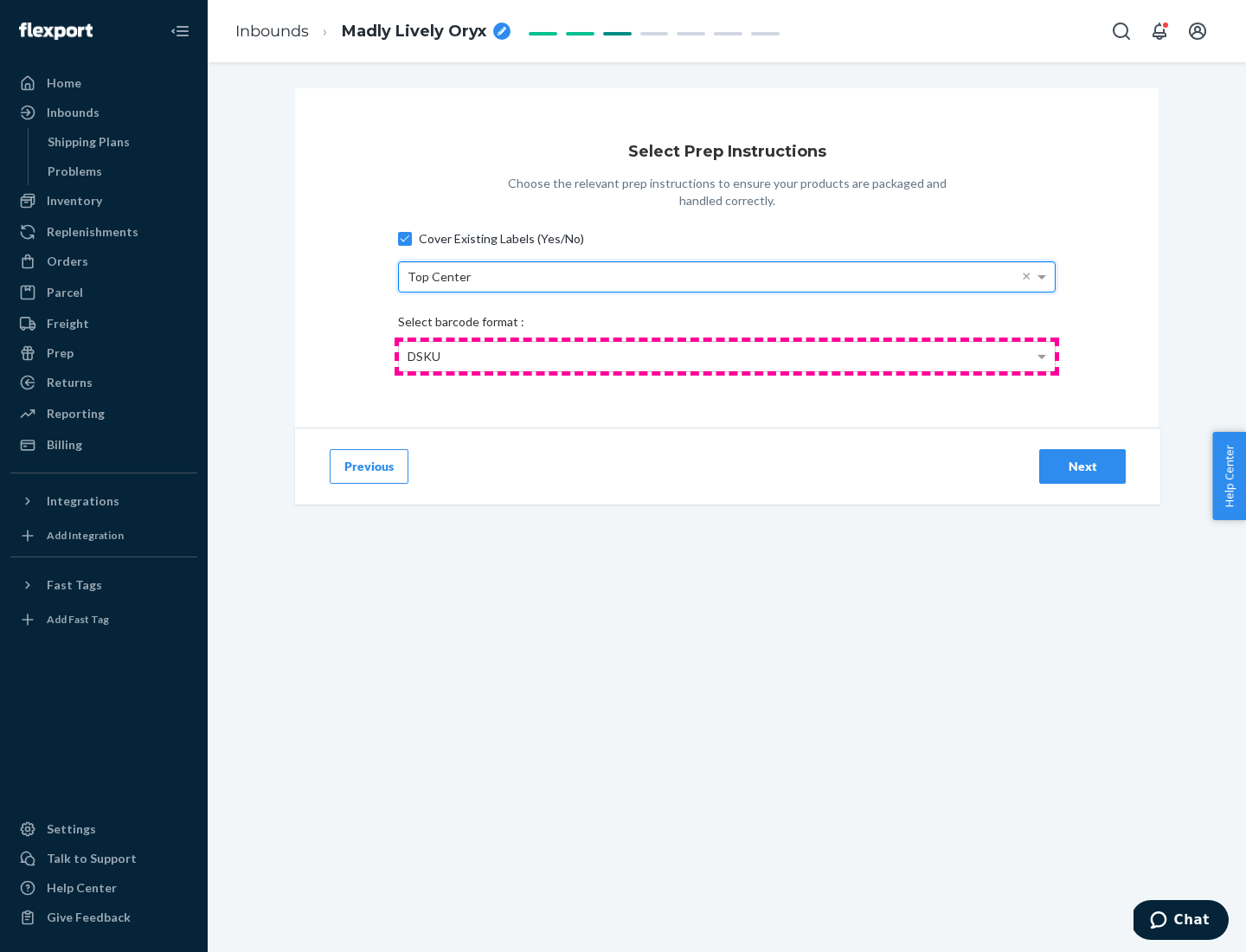
click at [727, 356] on div "DSKU" at bounding box center [726, 357] width 656 height 29
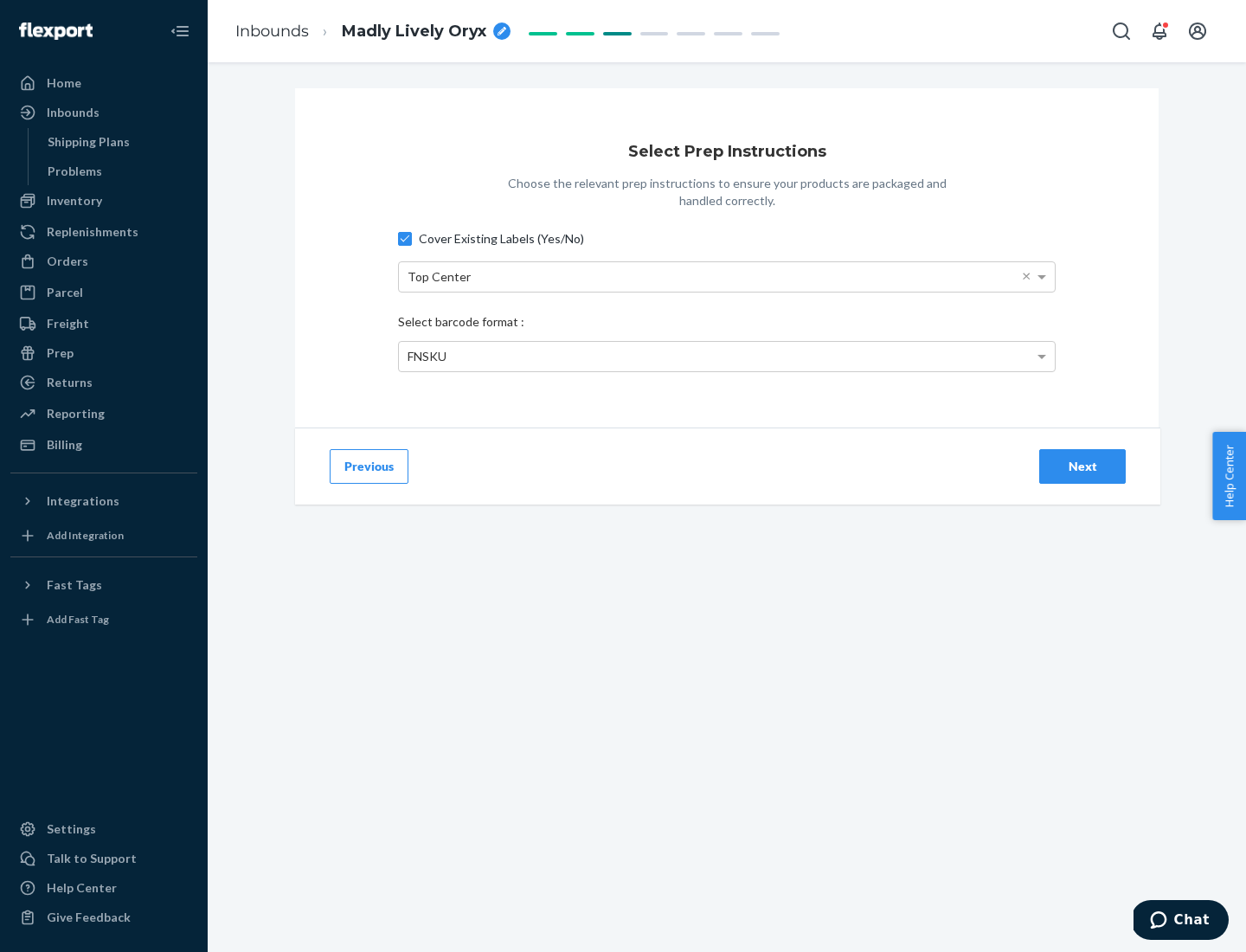
click at [1082, 466] on div "Next" at bounding box center [1082, 467] width 57 height 18
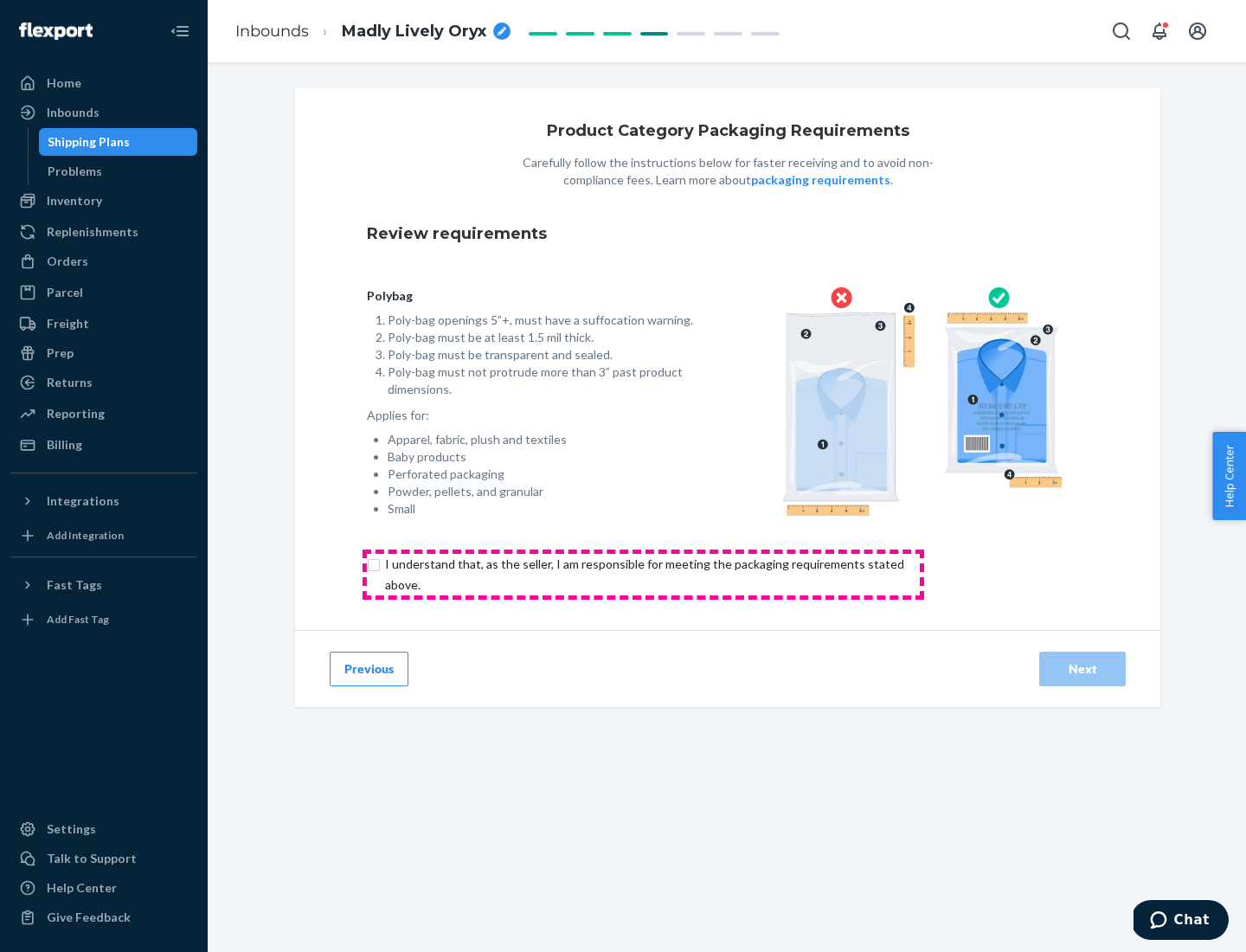
click at [643, 574] on input "checkbox" at bounding box center [655, 574] width 576 height 42
checkbox input "true"
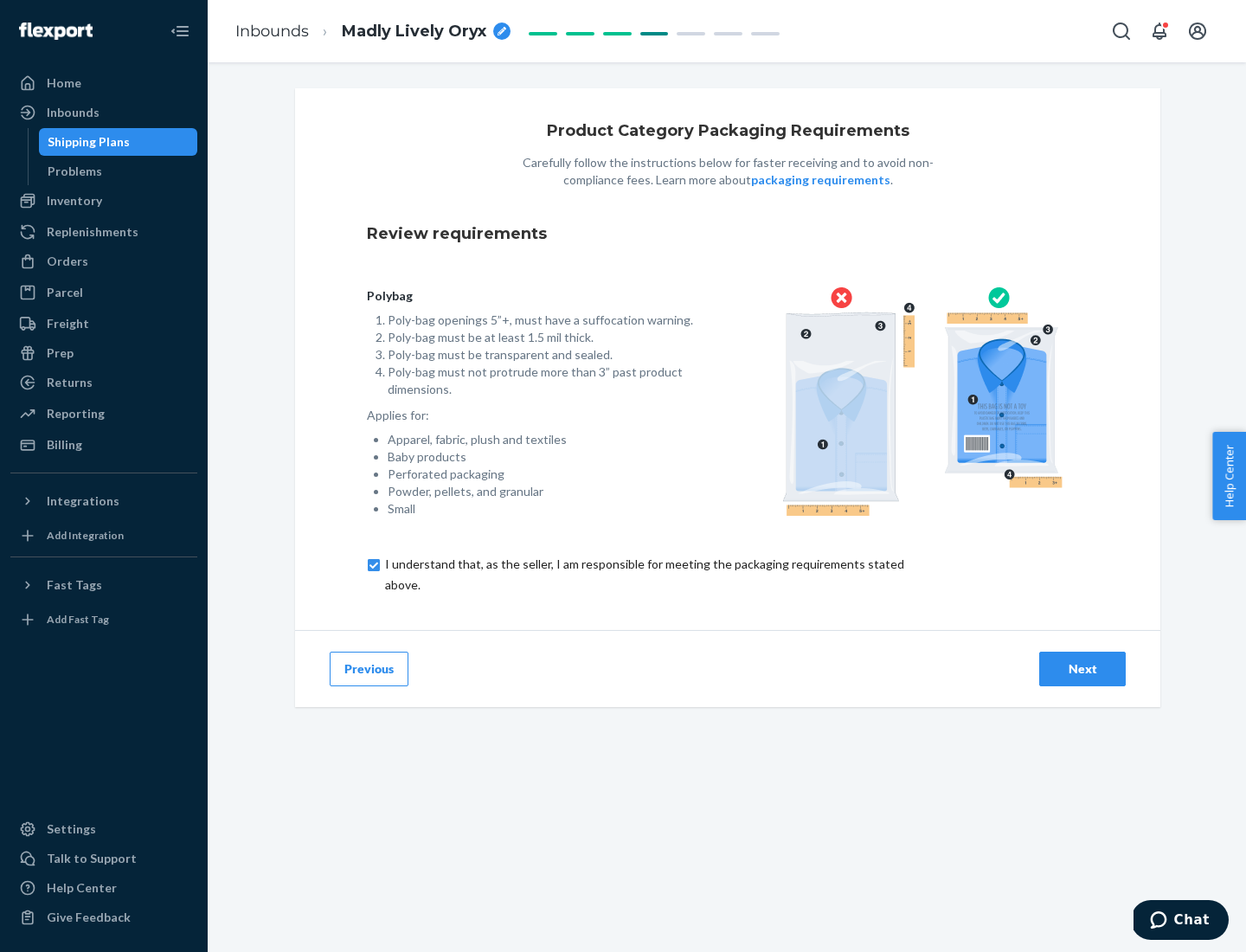
click at [1082, 668] on div "Next" at bounding box center [1082, 669] width 57 height 18
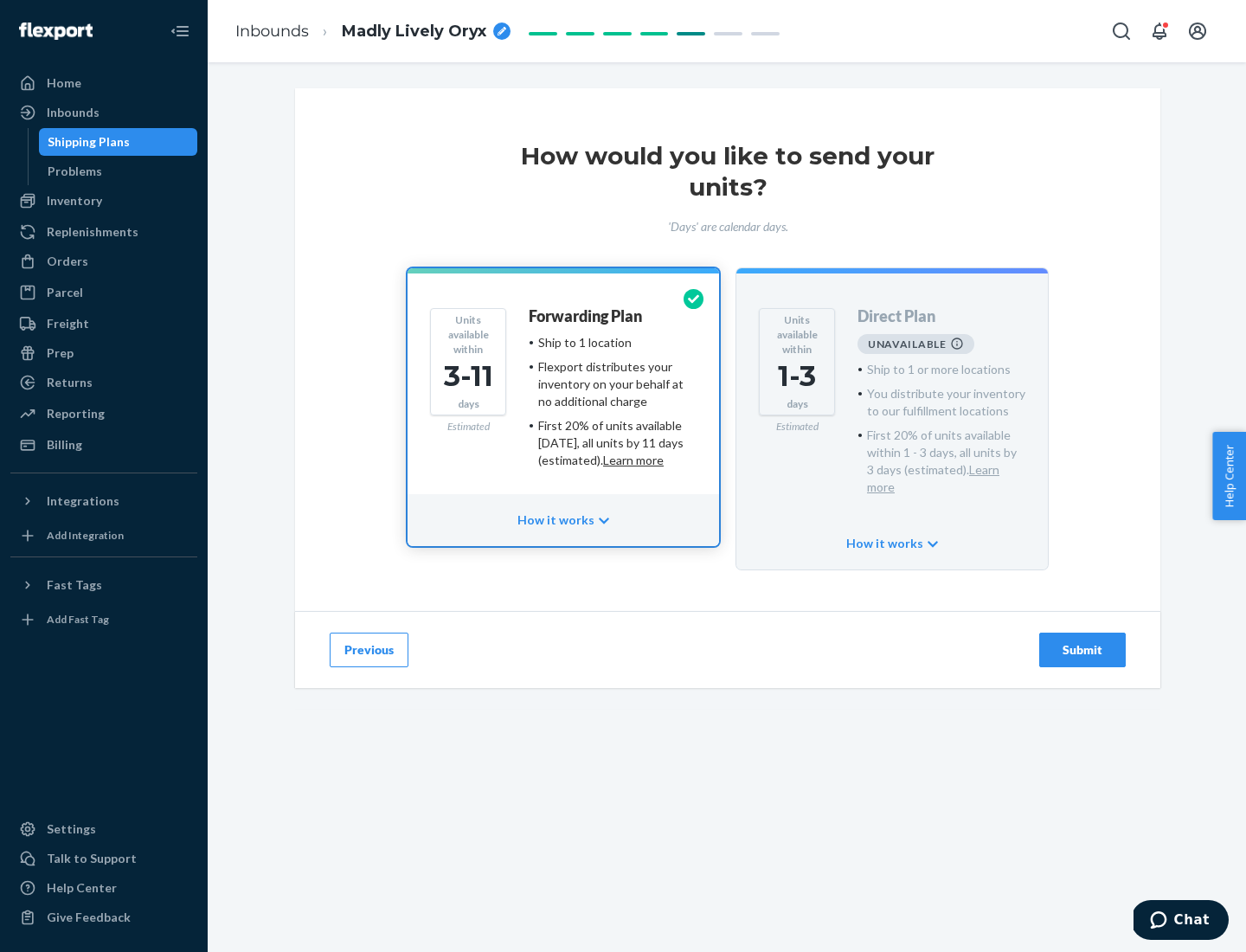
click at [586, 316] on h4 "Forwarding Plan" at bounding box center [585, 317] width 113 height 18
click at [1082, 641] on div "Submit" at bounding box center [1082, 650] width 57 height 18
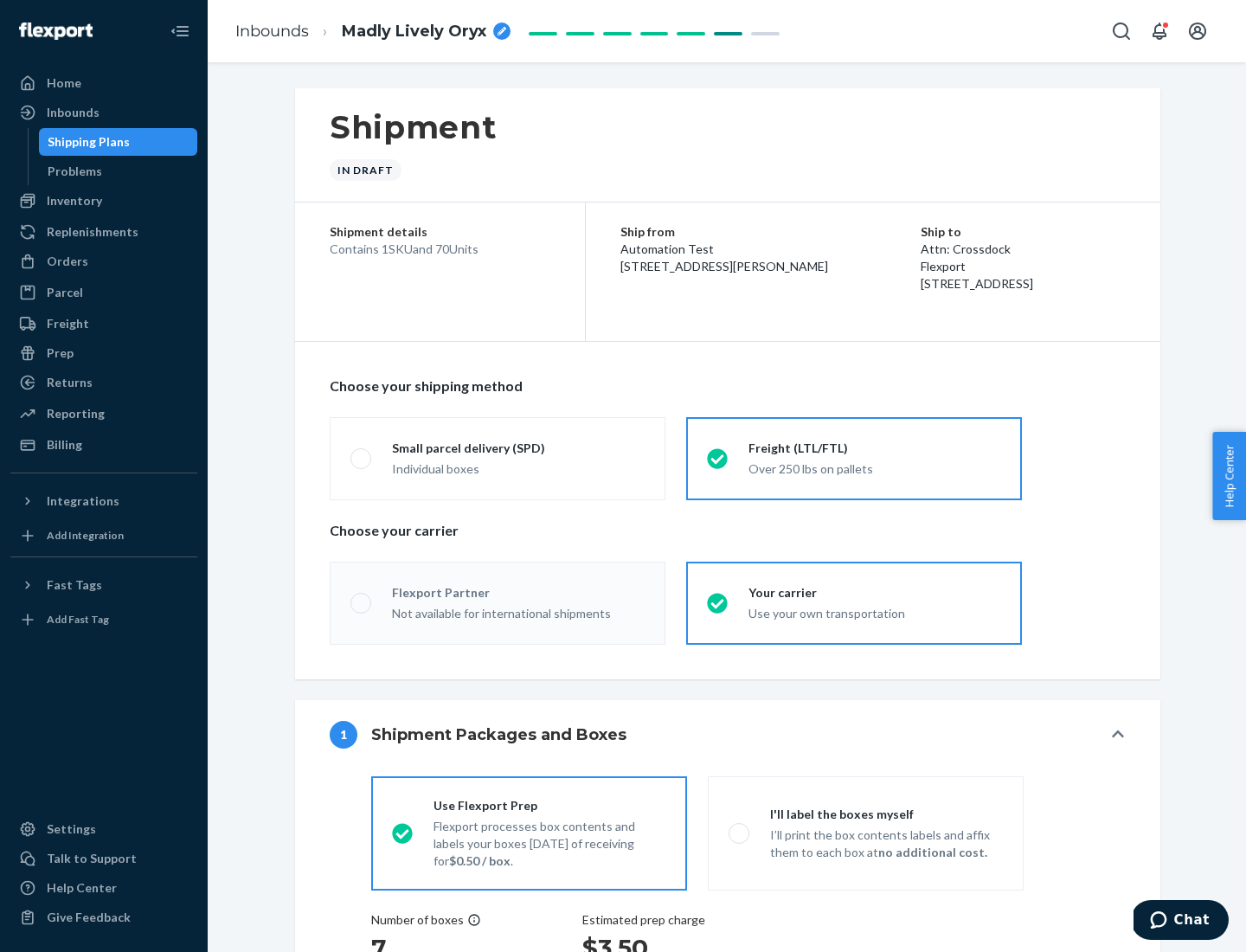
radio input "true"
radio input "false"
radio input "true"
radio input "false"
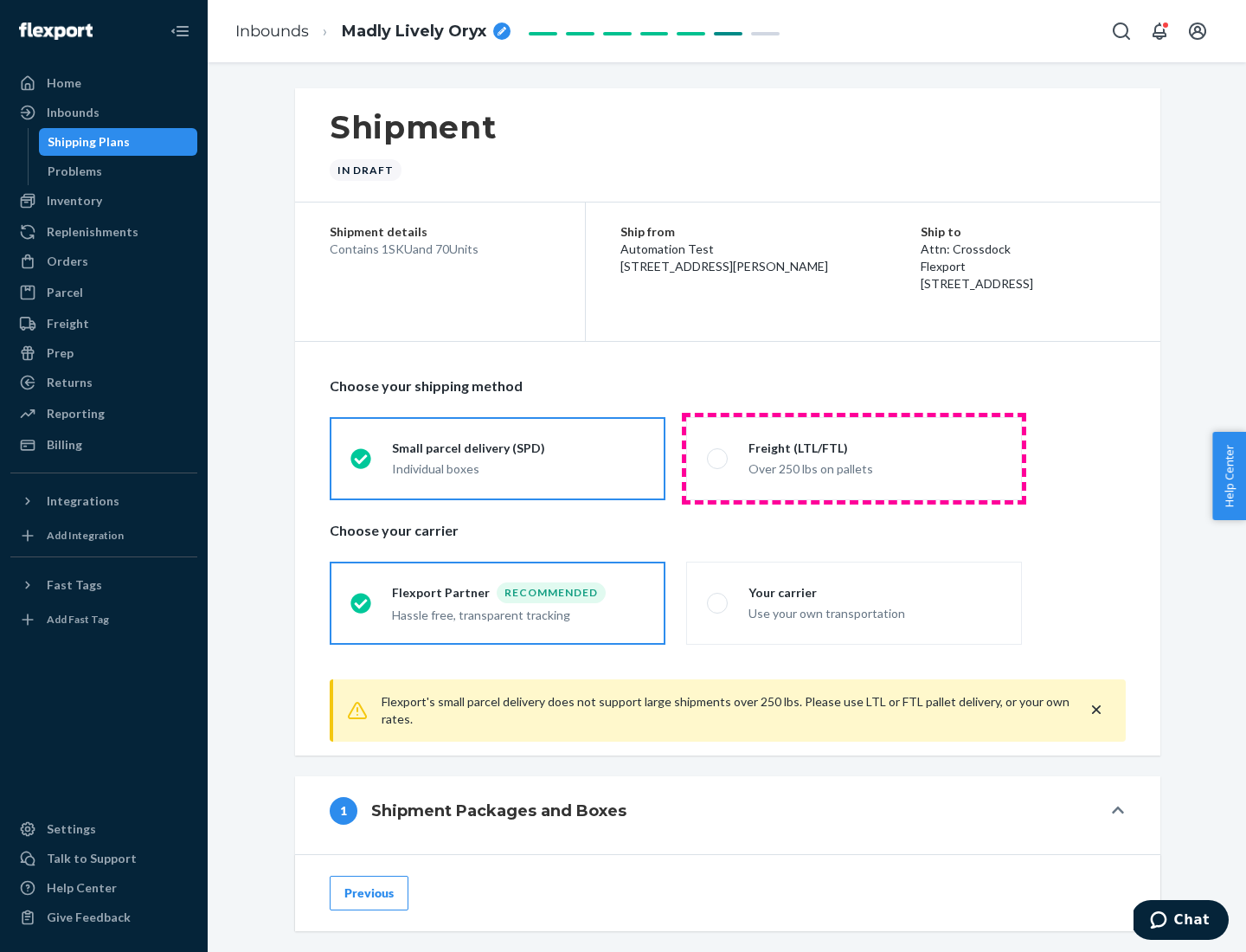
click at [854, 458] on div "Over 250 lbs on pallets" at bounding box center [874, 467] width 252 height 20
click at [718, 458] on input "Freight (LTL/FTL) Over 250 lbs on pallets" at bounding box center [713, 459] width 12 height 12
radio input "true"
radio input "false"
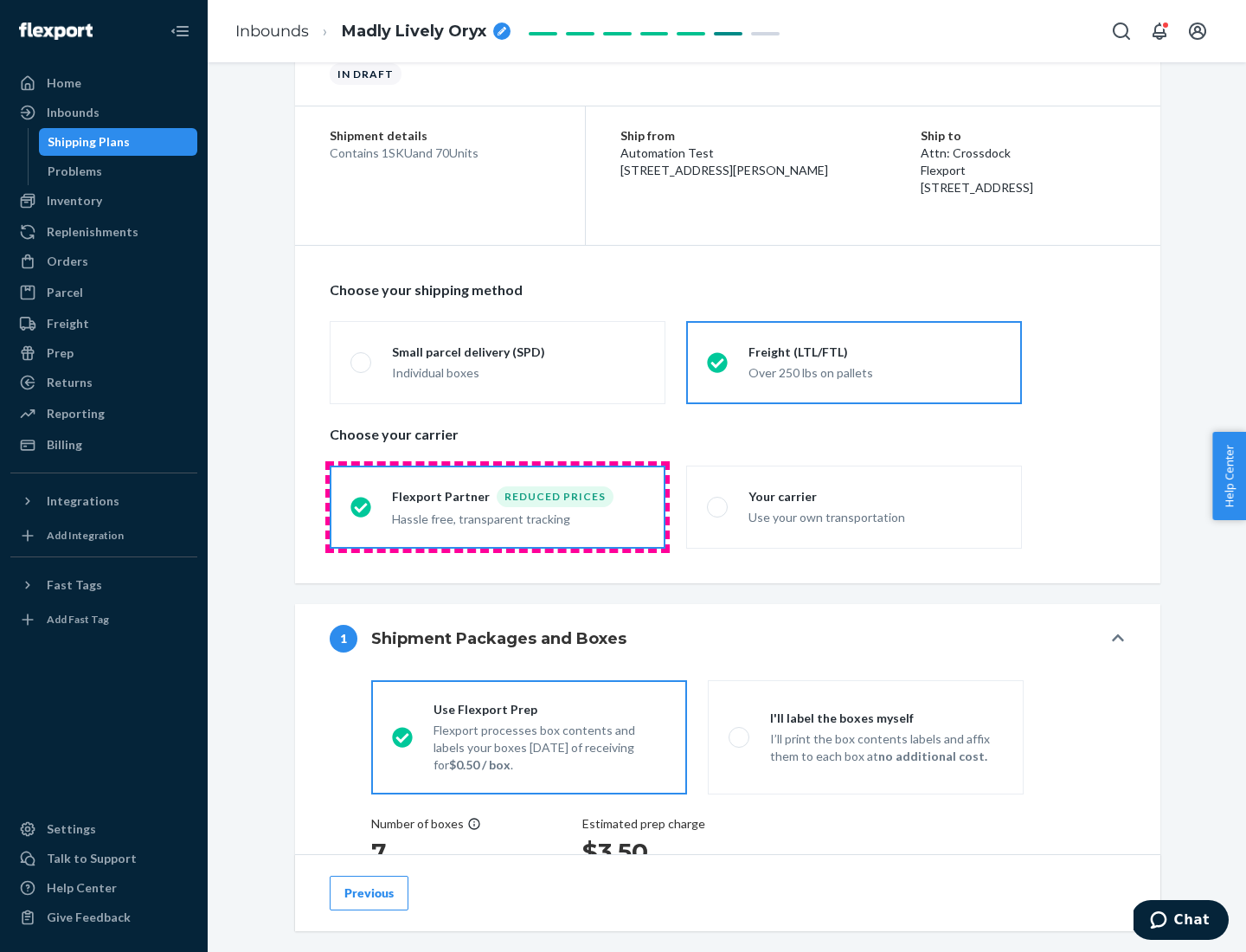
click at [498, 507] on div "Hassle free, transparent tracking" at bounding box center [517, 516] width 252 height 20
click at [361, 507] on input "Flexport Partner Reduced prices Hassle free, transparent tracking" at bounding box center [357, 507] width 12 height 12
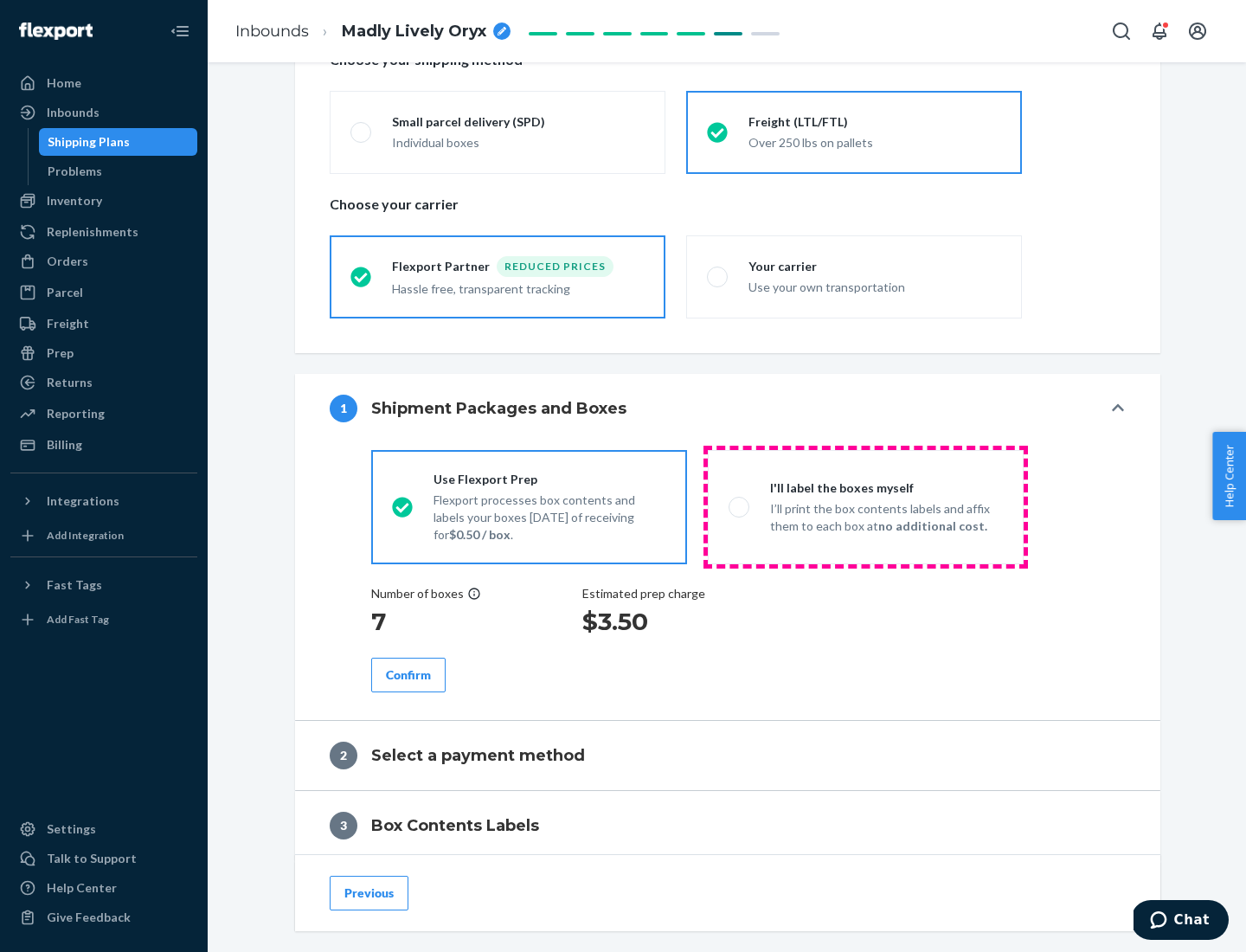
click at [865, 507] on p "I’ll print the box contents labels and affix them to each box at no additional …" at bounding box center [886, 517] width 233 height 35
click at [739, 507] on input "I'll label the boxes myself I’ll print the box contents labels and affix them t…" at bounding box center [735, 507] width 12 height 12
radio input "true"
radio input "false"
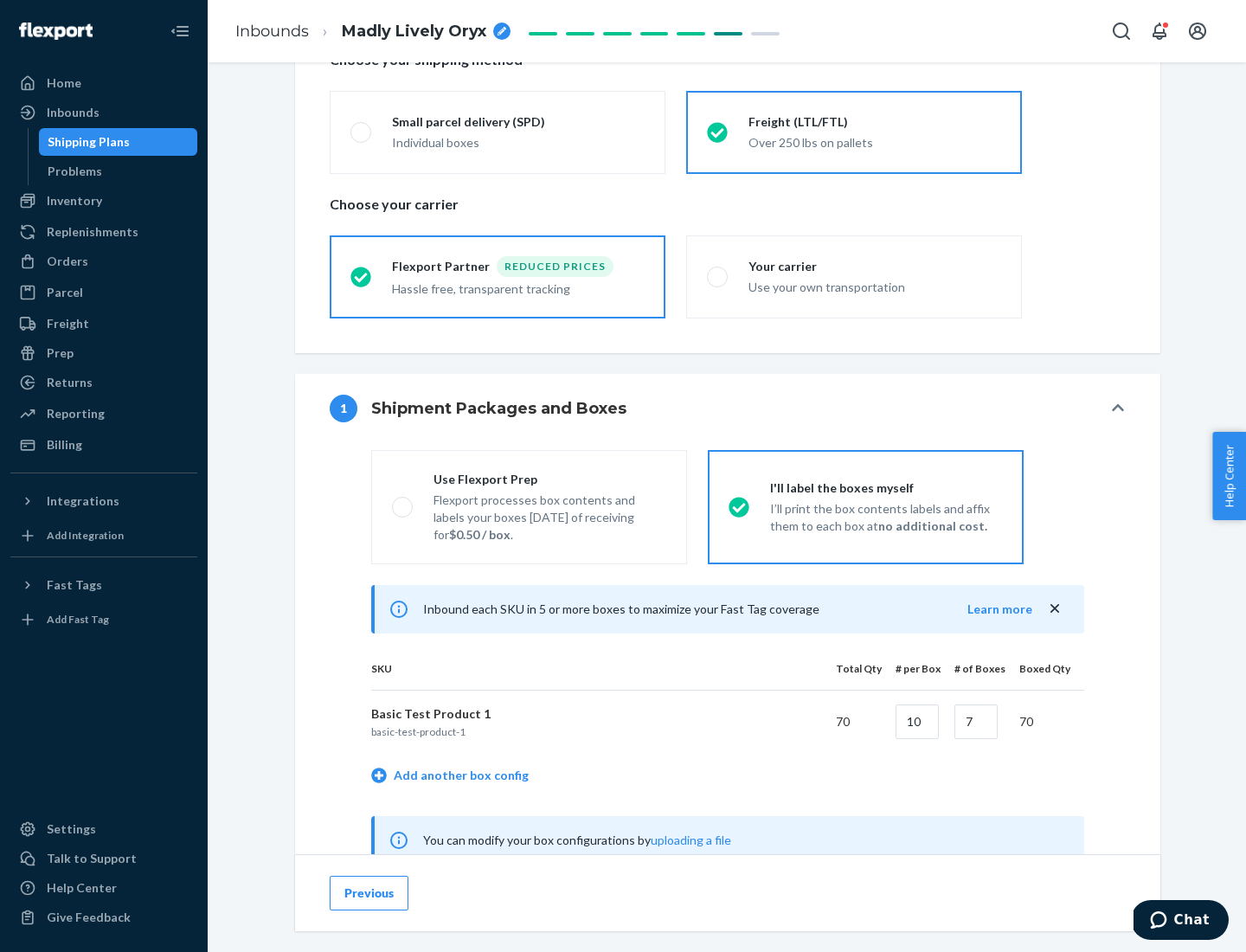
scroll to position [541, 0]
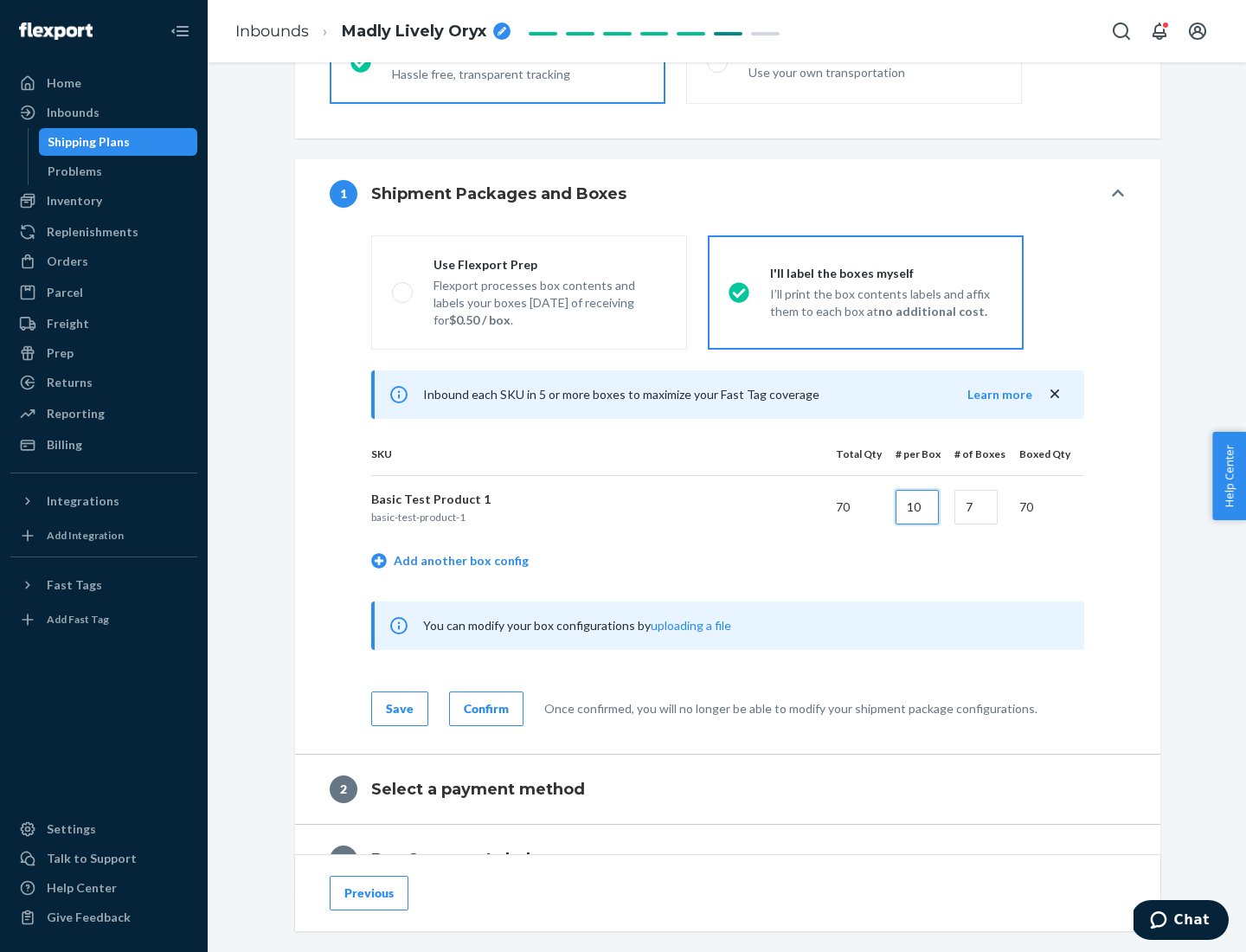
type input "10"
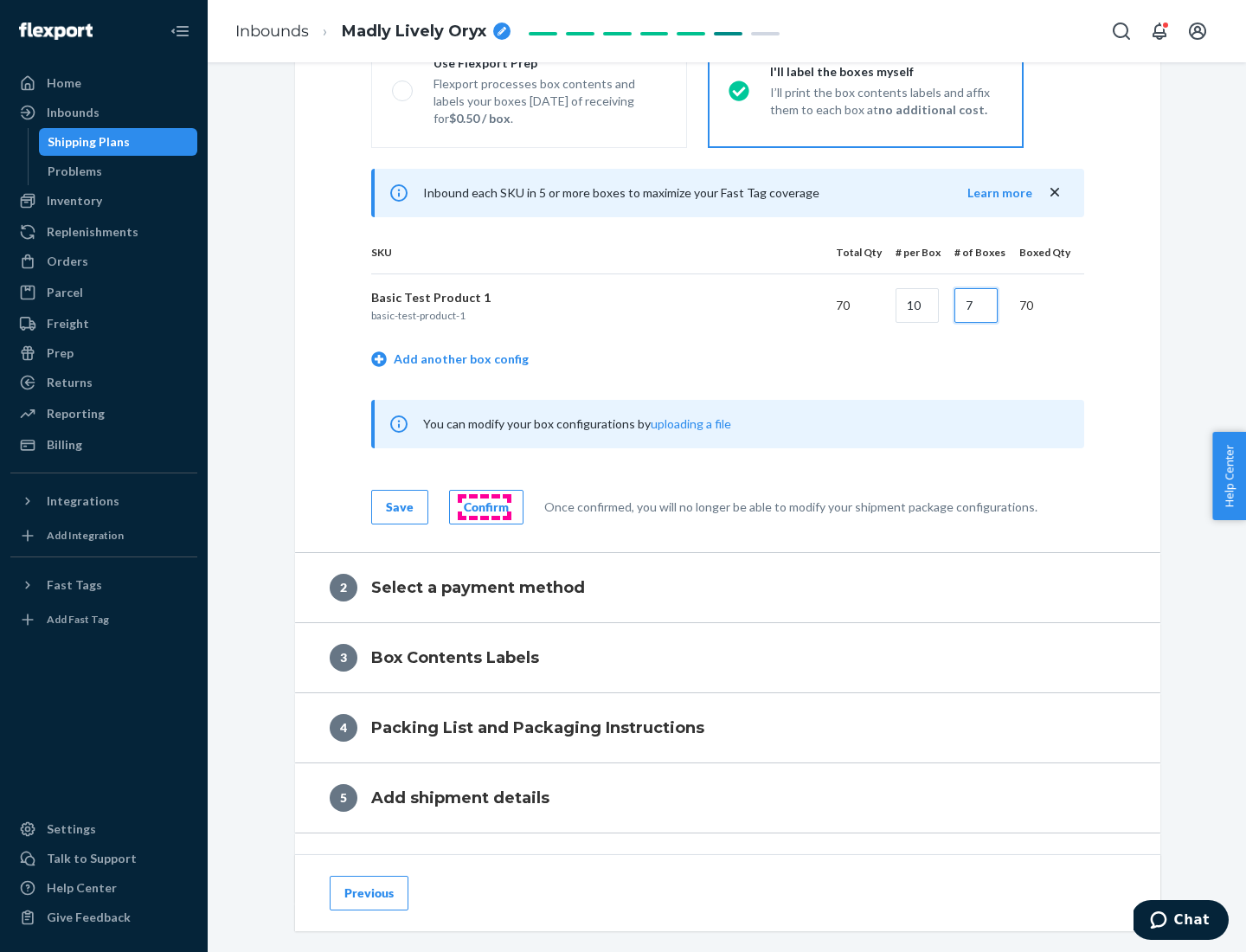
type input "7"
click at [483, 507] on div "Confirm" at bounding box center [486, 508] width 45 height 18
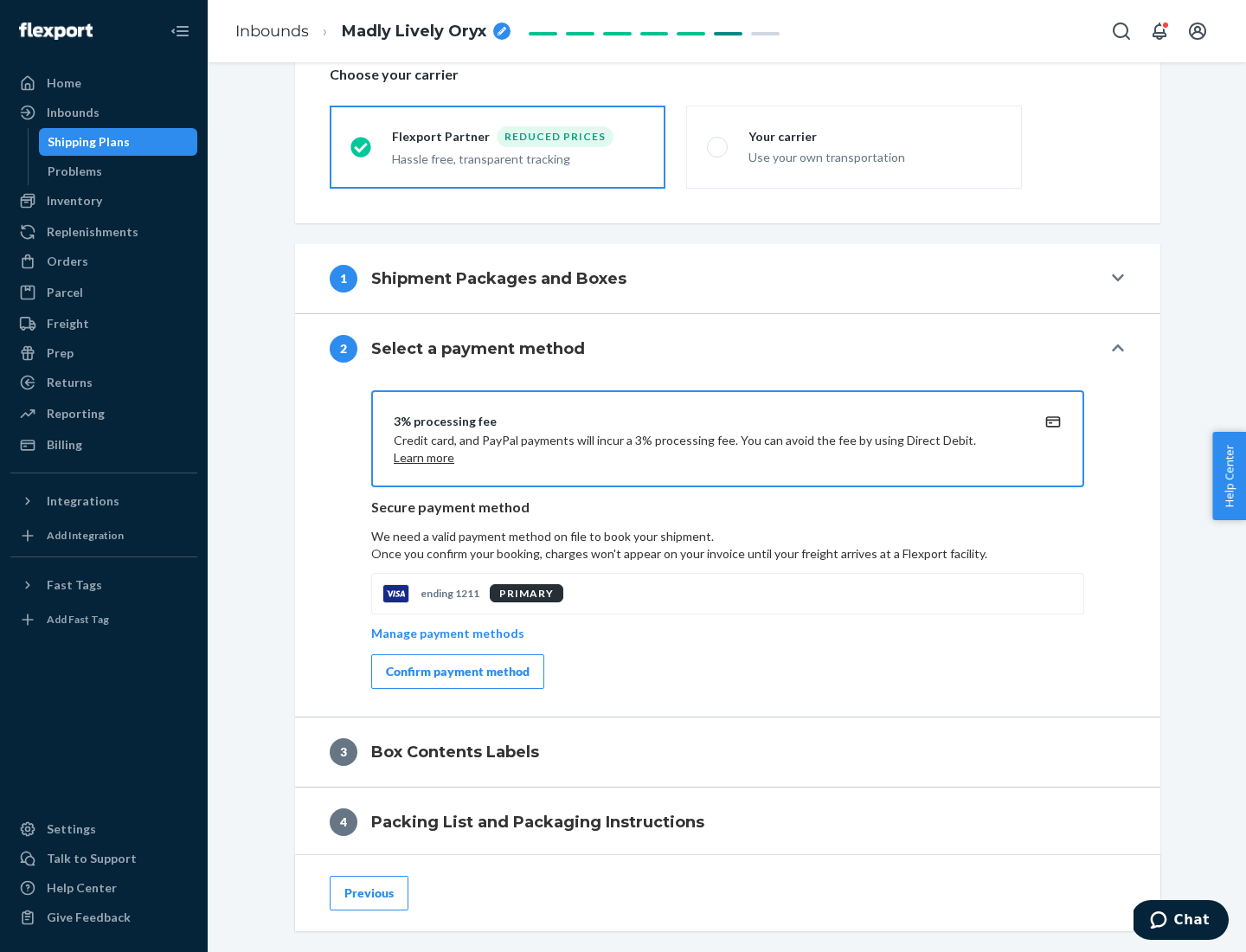
scroll to position [621, 0]
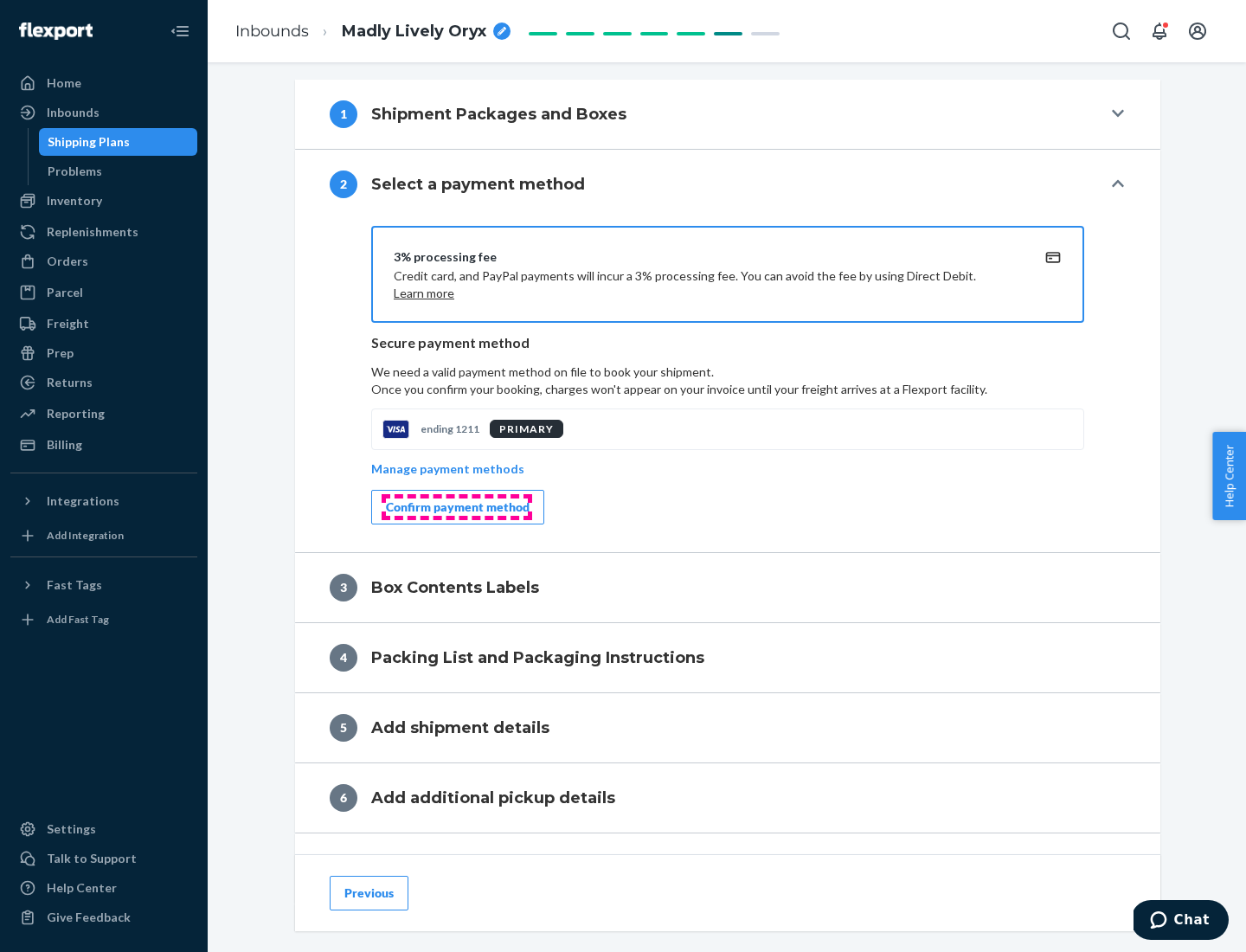
click at [456, 507] on div "Confirm payment method" at bounding box center [457, 508] width 143 height 18
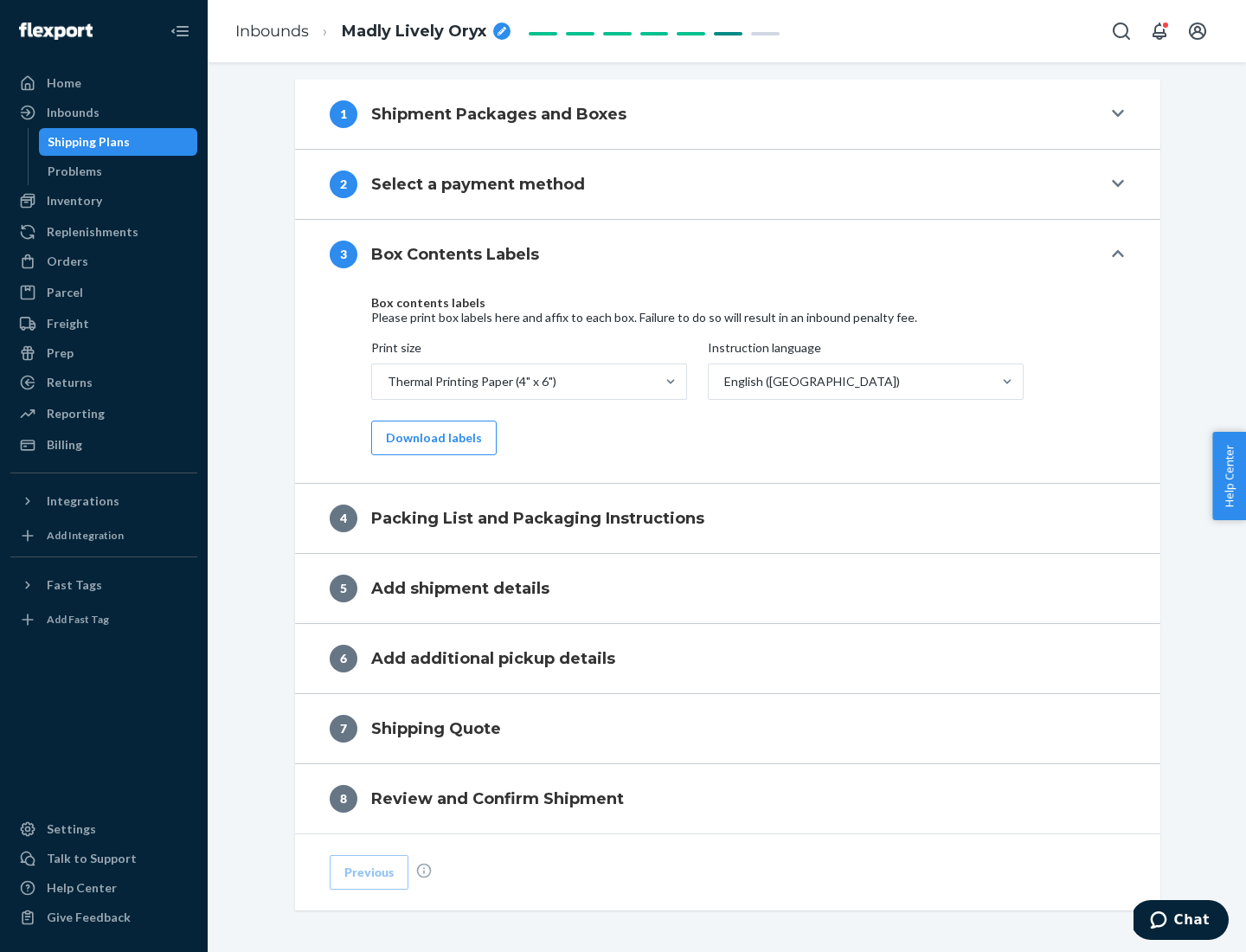
scroll to position [552, 0]
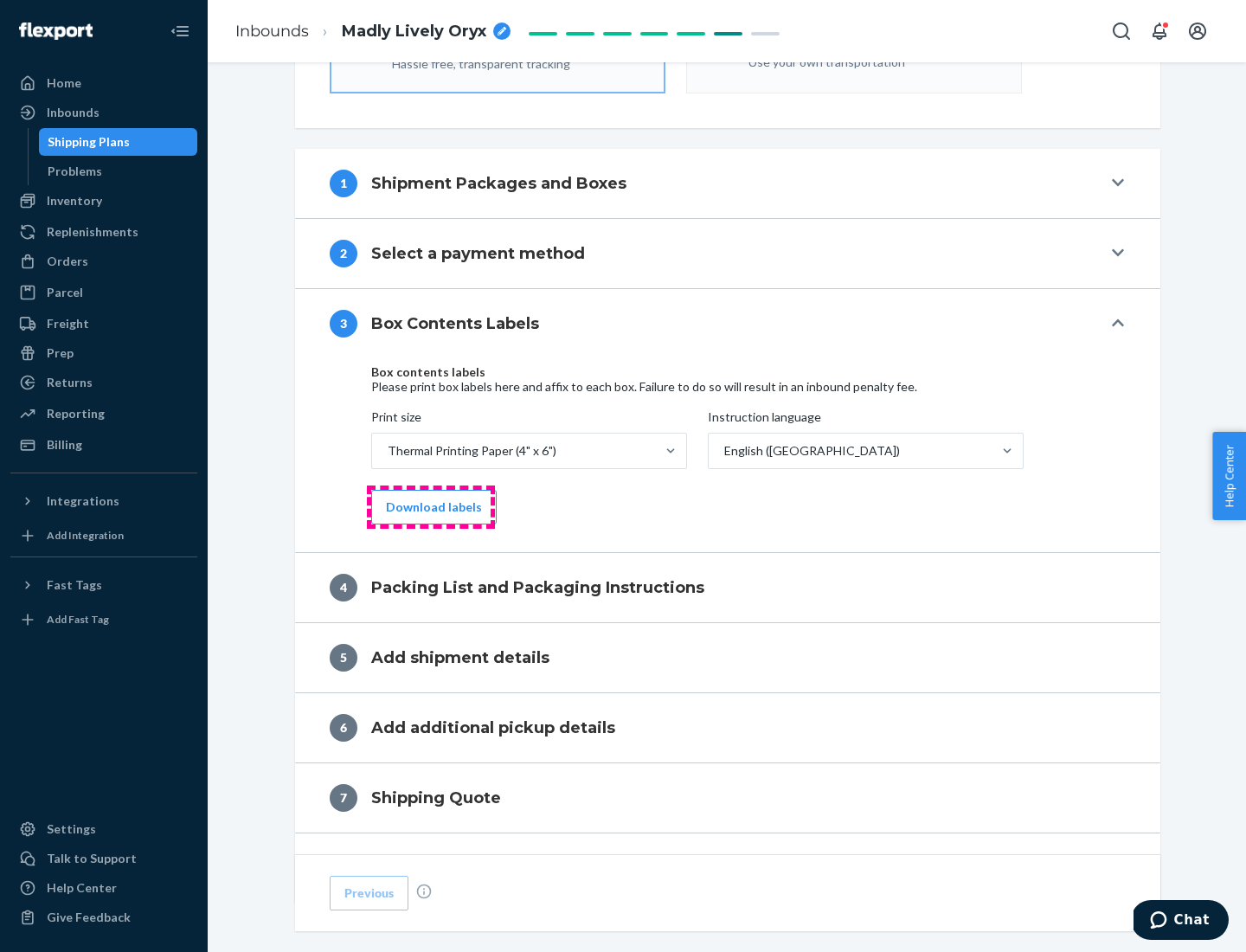
click at [430, 507] on button "Download labels" at bounding box center [434, 508] width 126 height 35
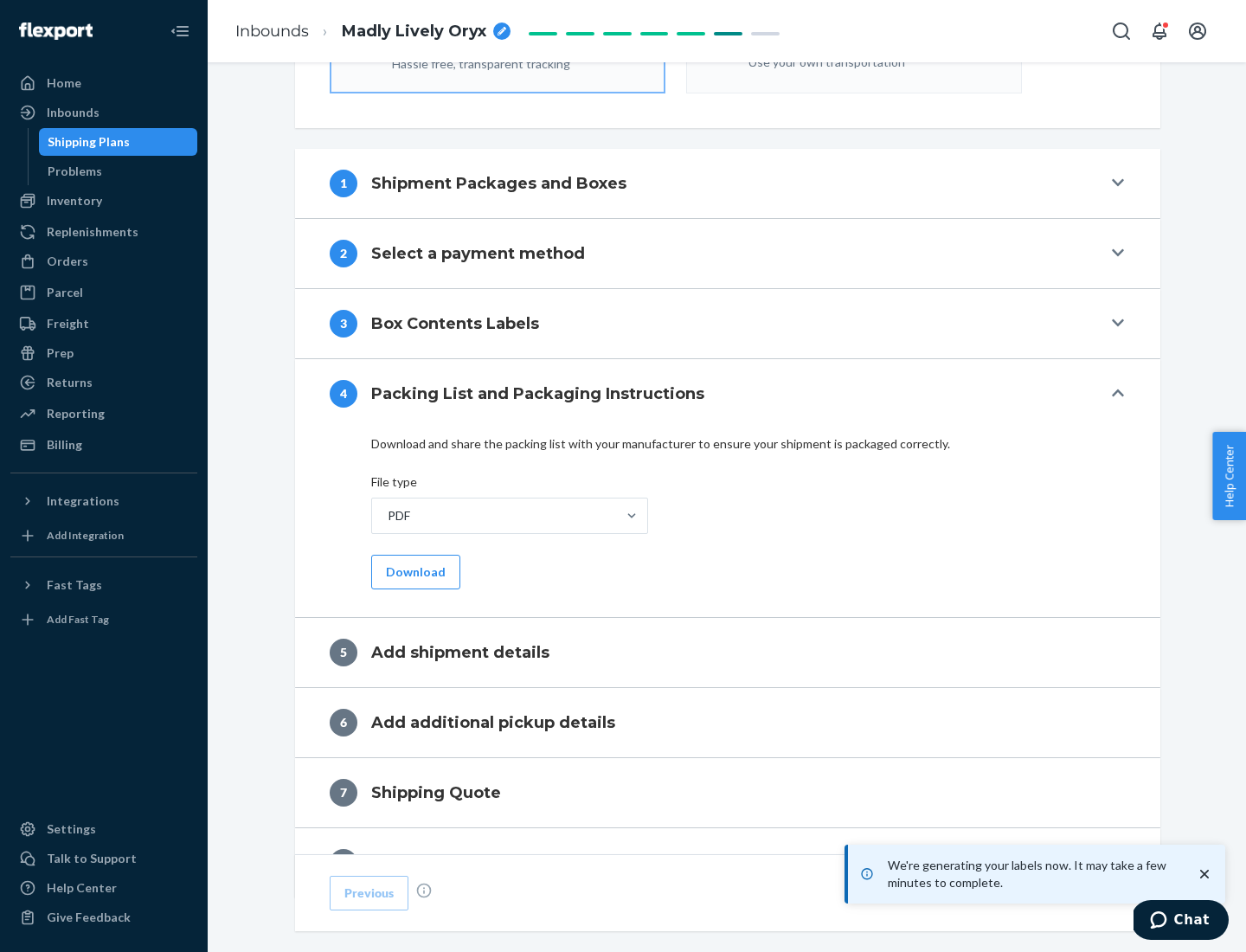
scroll to position [616, 0]
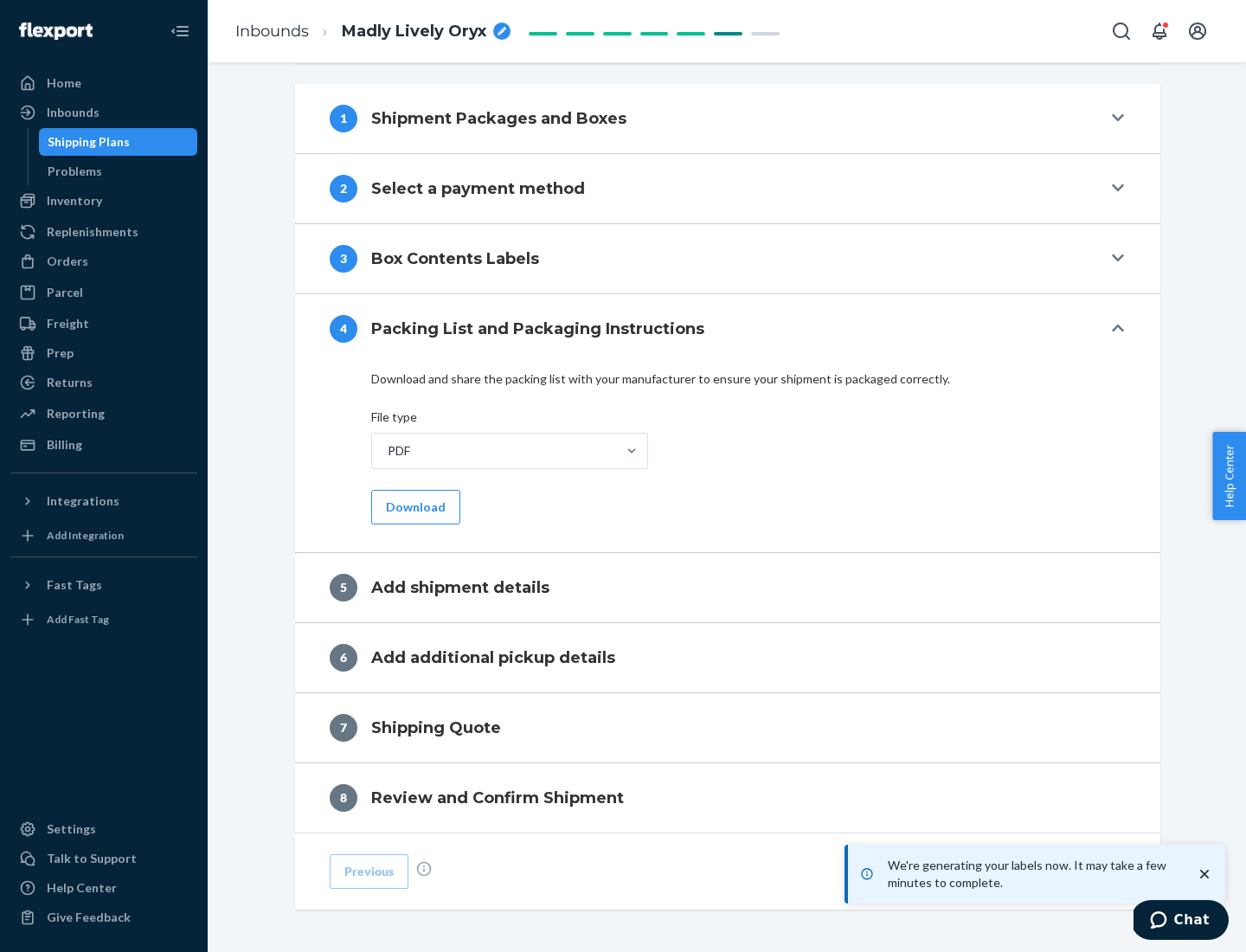
click at [414, 507] on button "Download" at bounding box center [415, 508] width 89 height 35
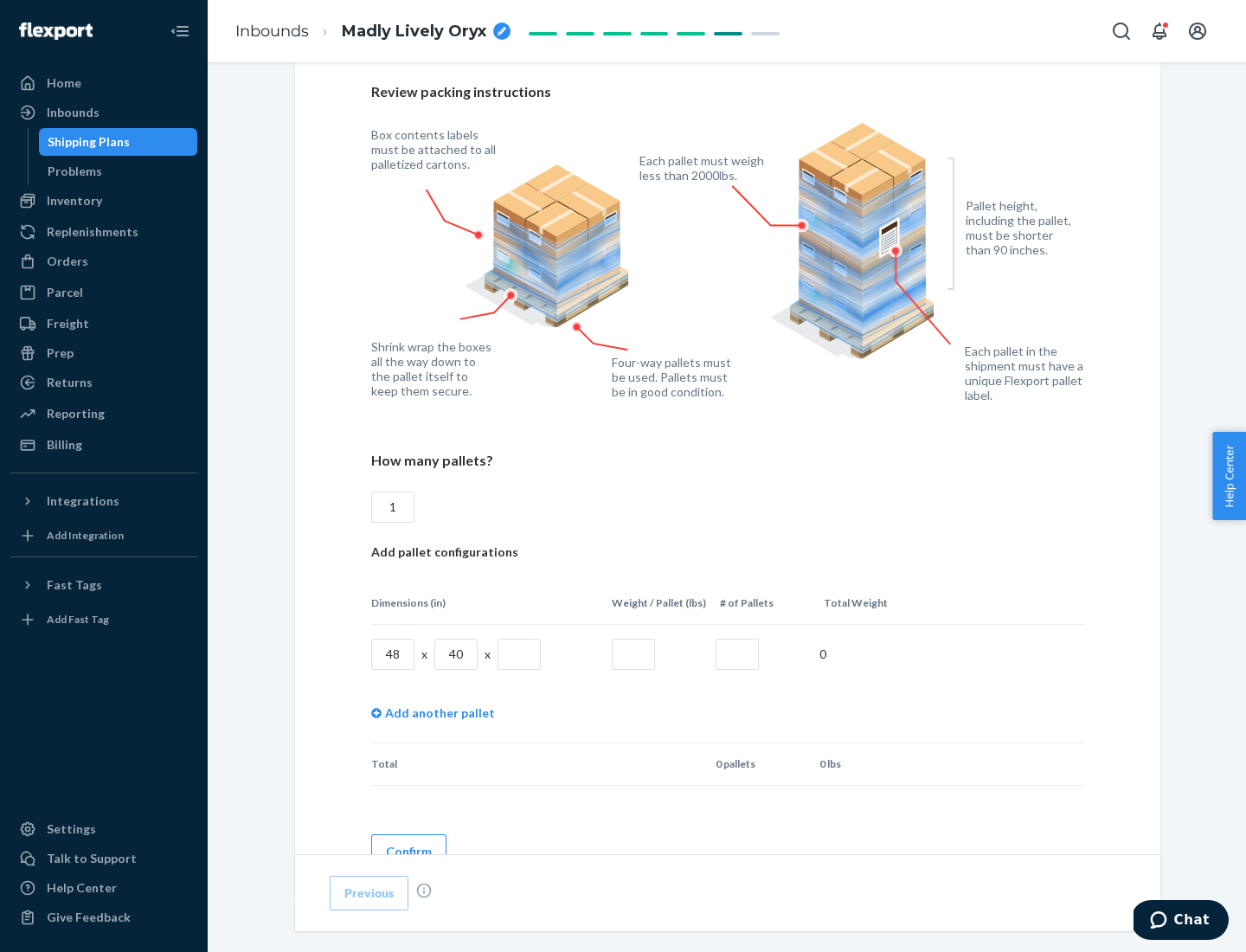
scroll to position [1258, 0]
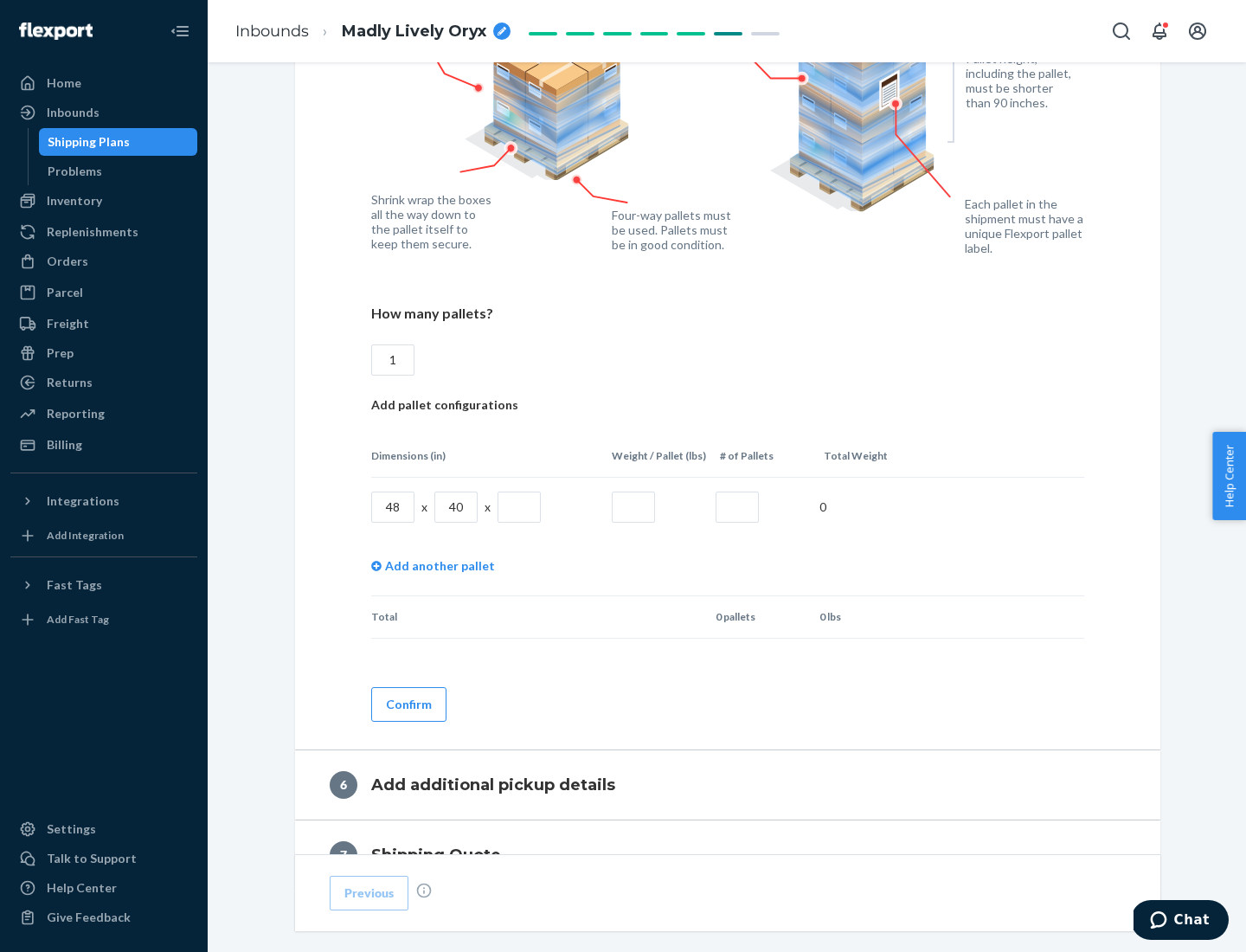
type input "1"
type input "40"
type input "200"
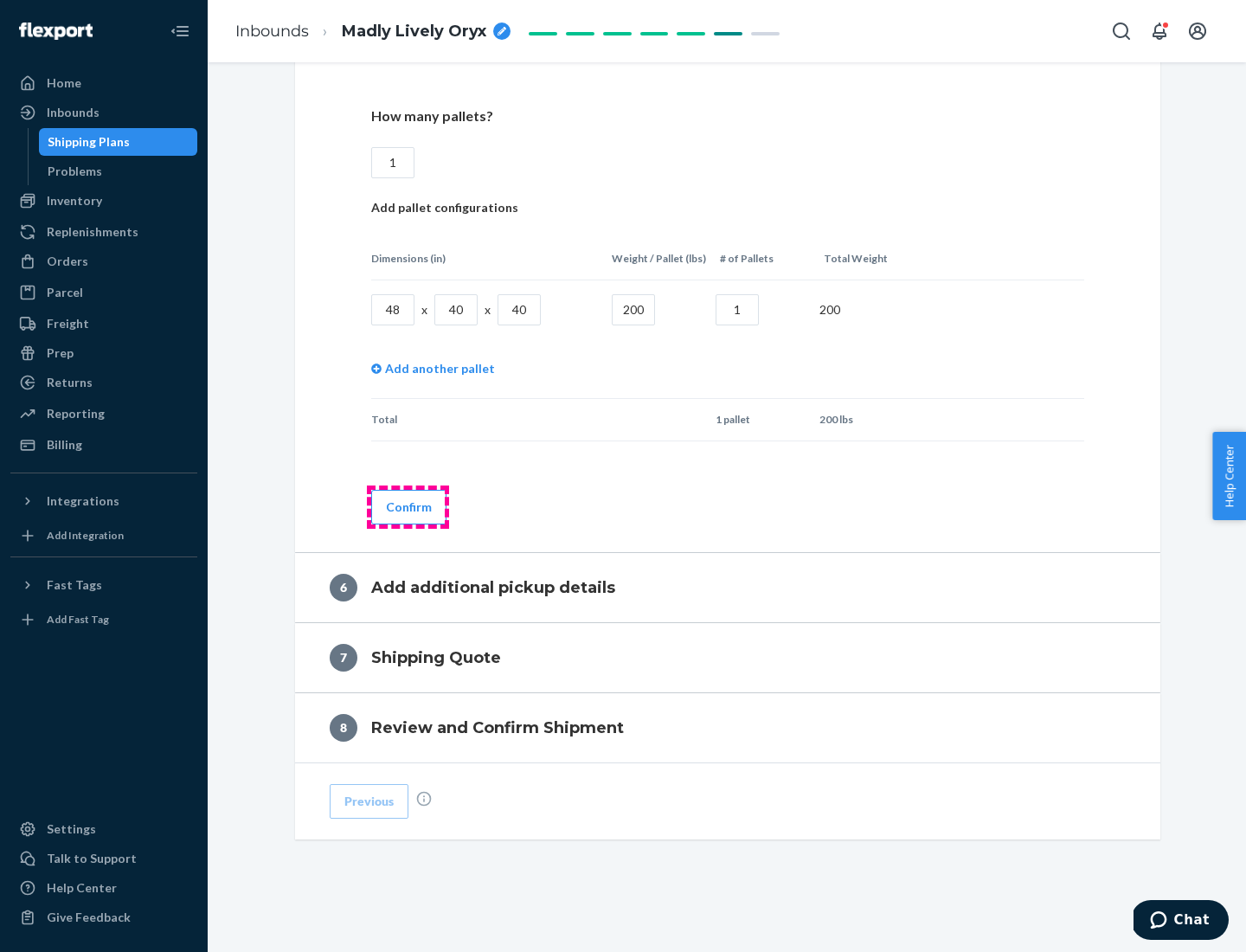
type input "1"
click at [407, 507] on button "Confirm" at bounding box center [408, 508] width 75 height 35
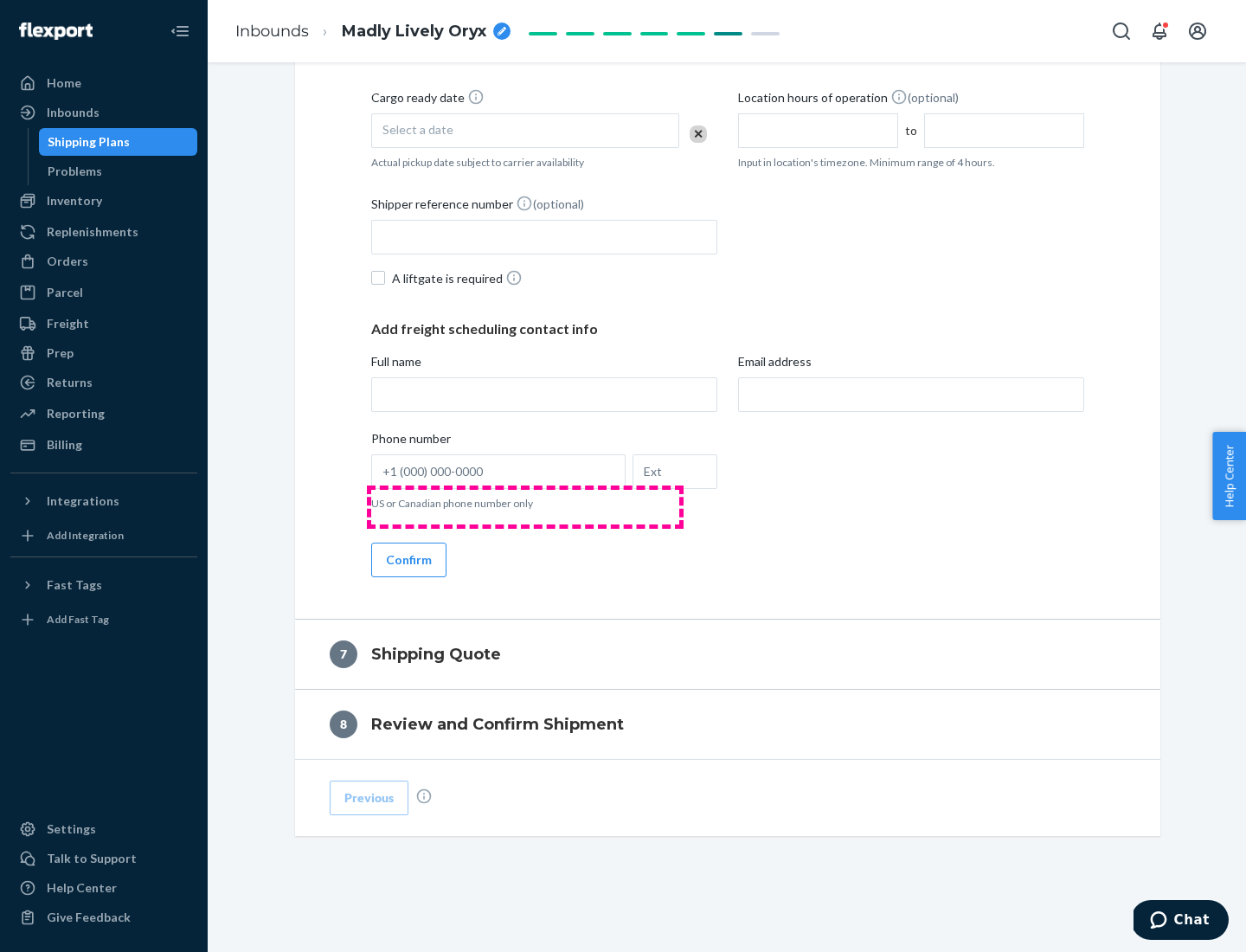
scroll to position [662, 0]
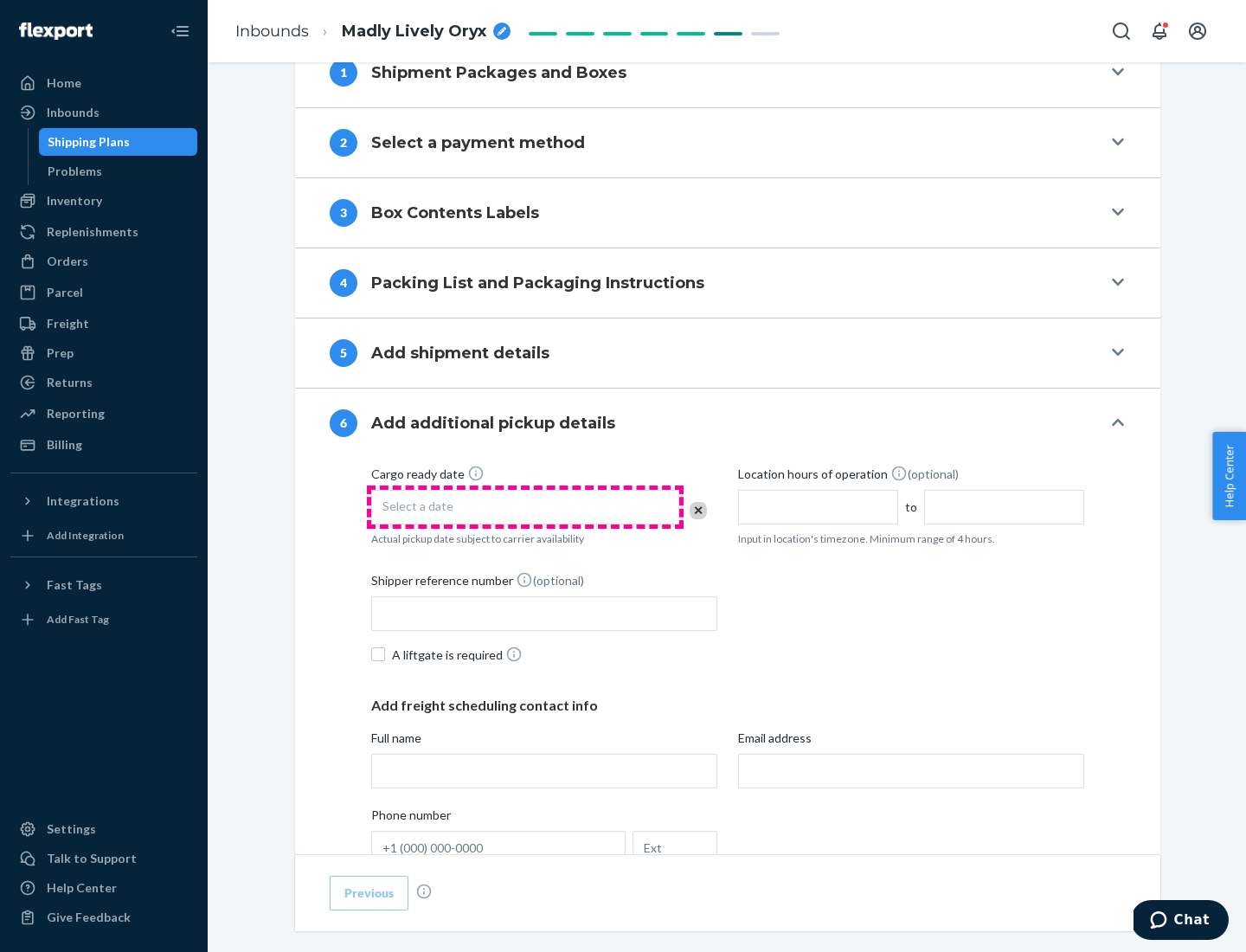
click at [525, 507] on div "Select a date" at bounding box center [525, 508] width 308 height 35
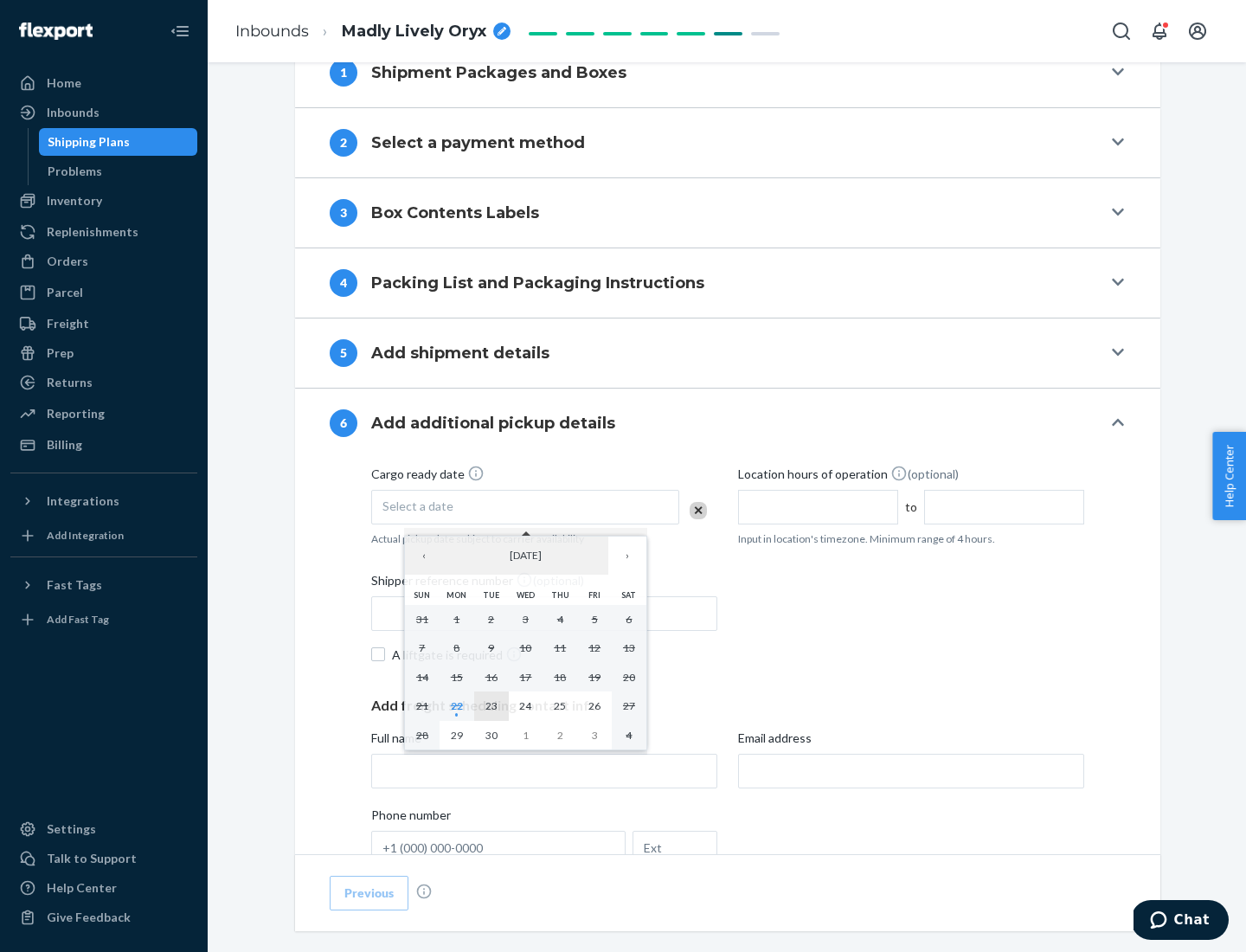
click at [491, 705] on abbr "23" at bounding box center [491, 705] width 12 height 13
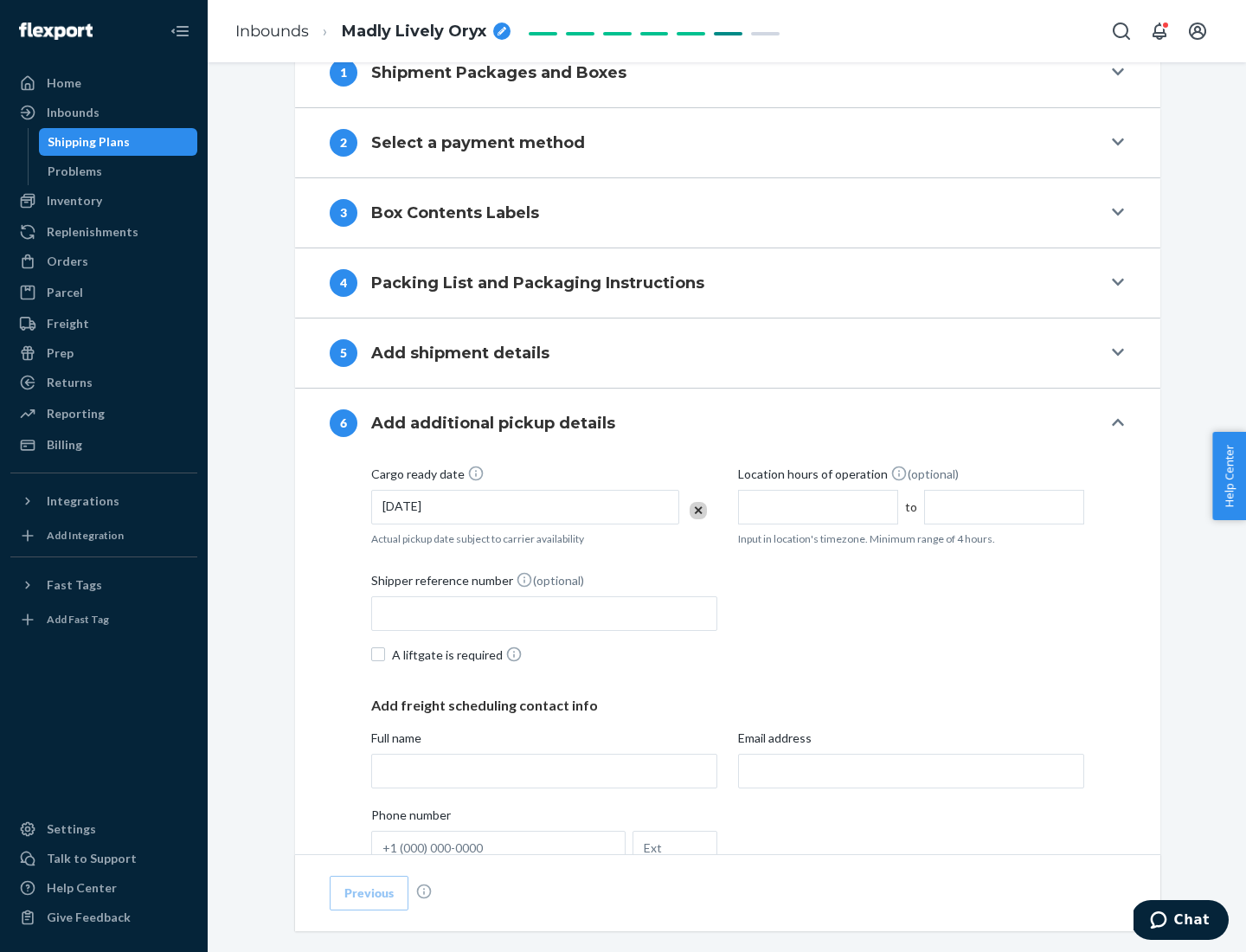
scroll to position [926, 0]
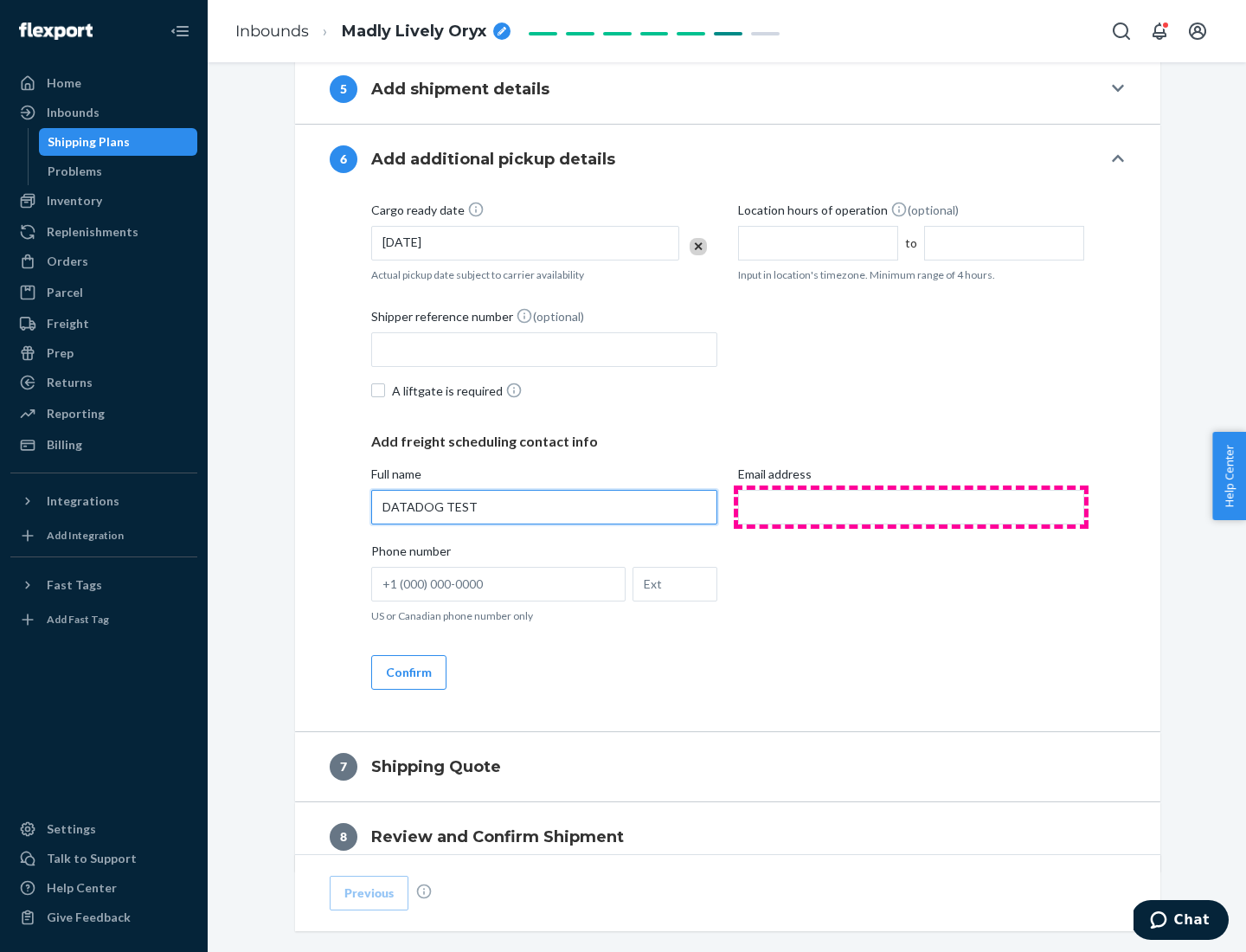
type input "DATADOG TEST"
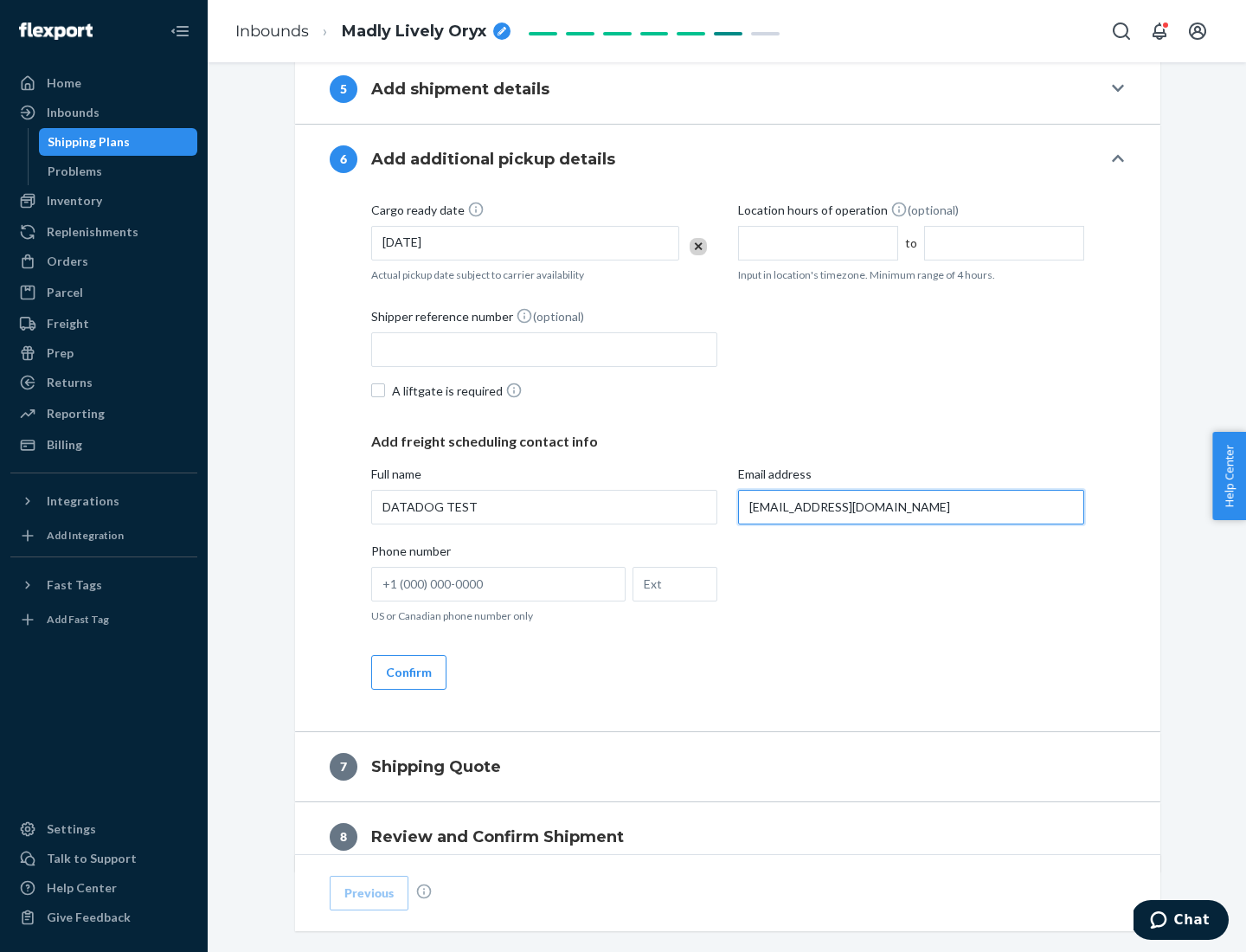
scroll to position [1003, 0]
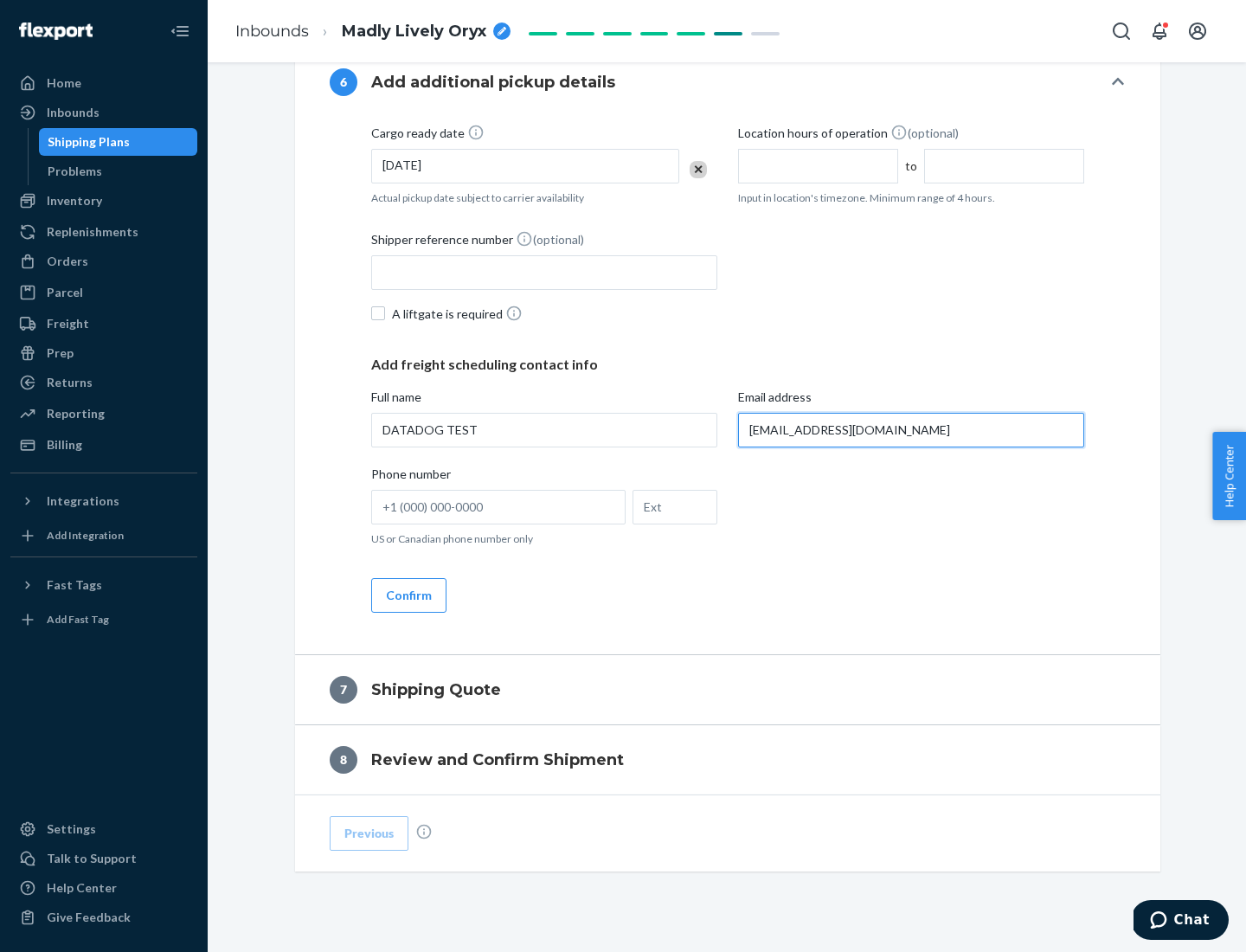
type input "[EMAIL_ADDRESS][DOMAIN_NAME]"
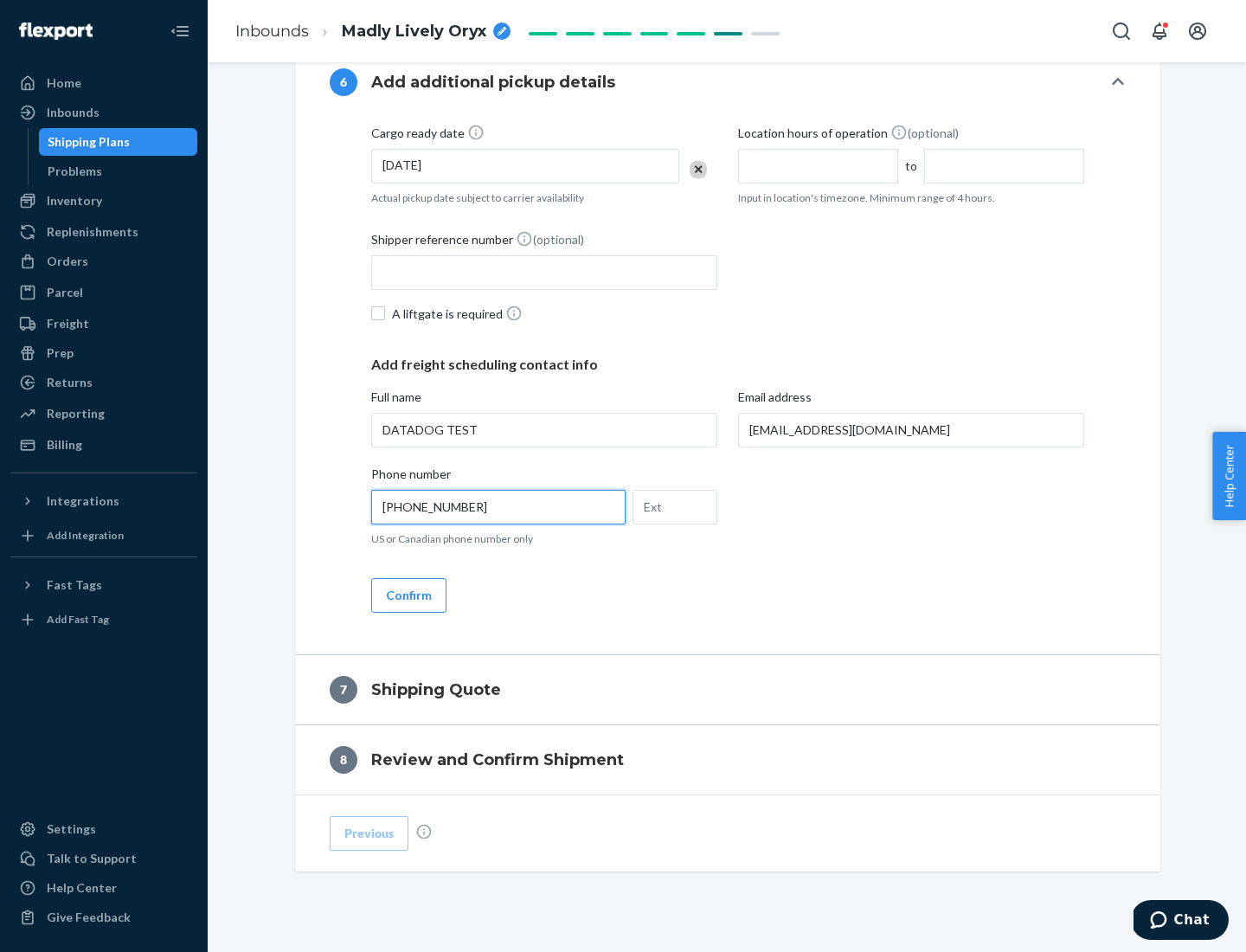
scroll to position [1039, 0]
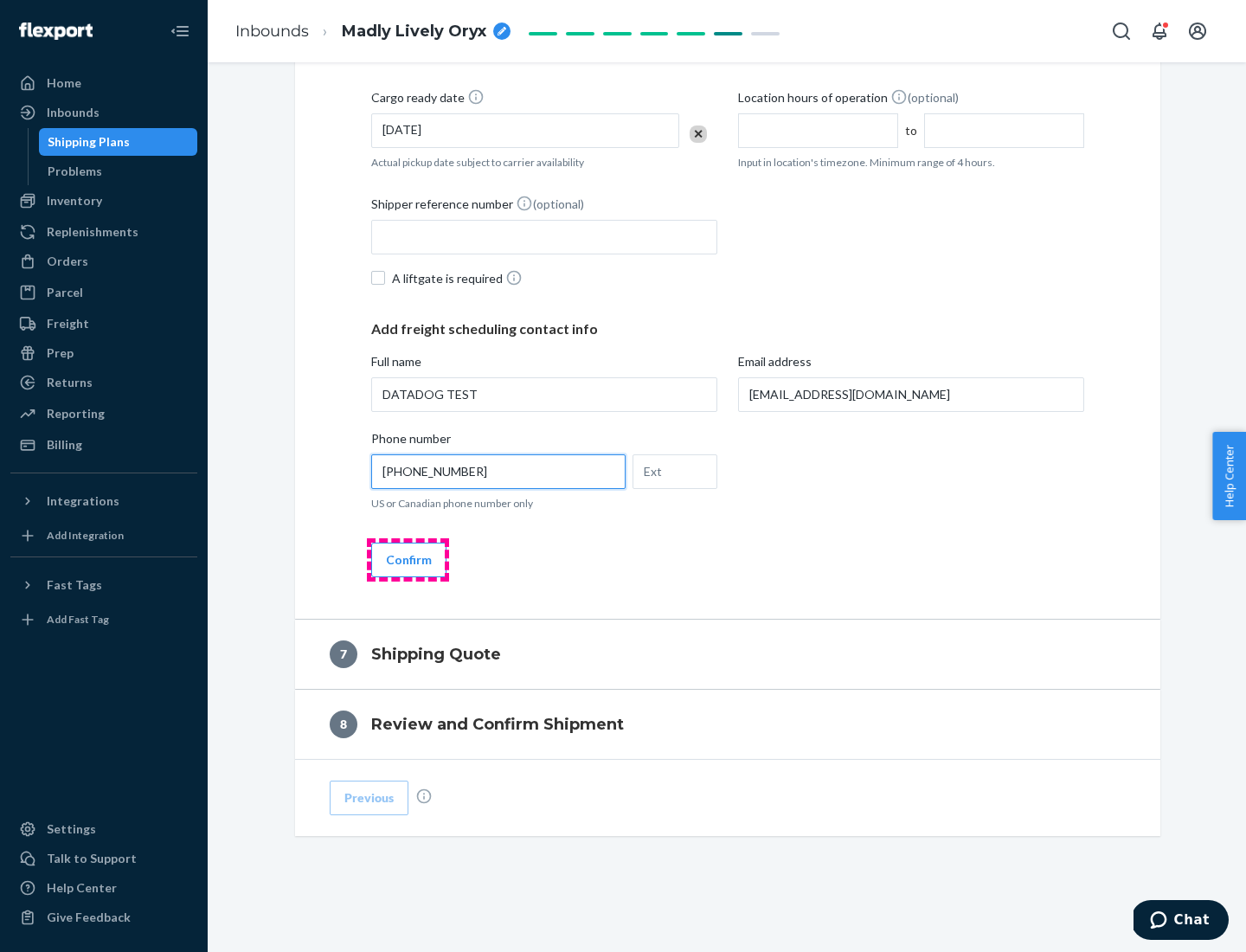
type input "[PHONE_NUMBER]"
click at [407, 559] on button "Confirm" at bounding box center [408, 560] width 75 height 35
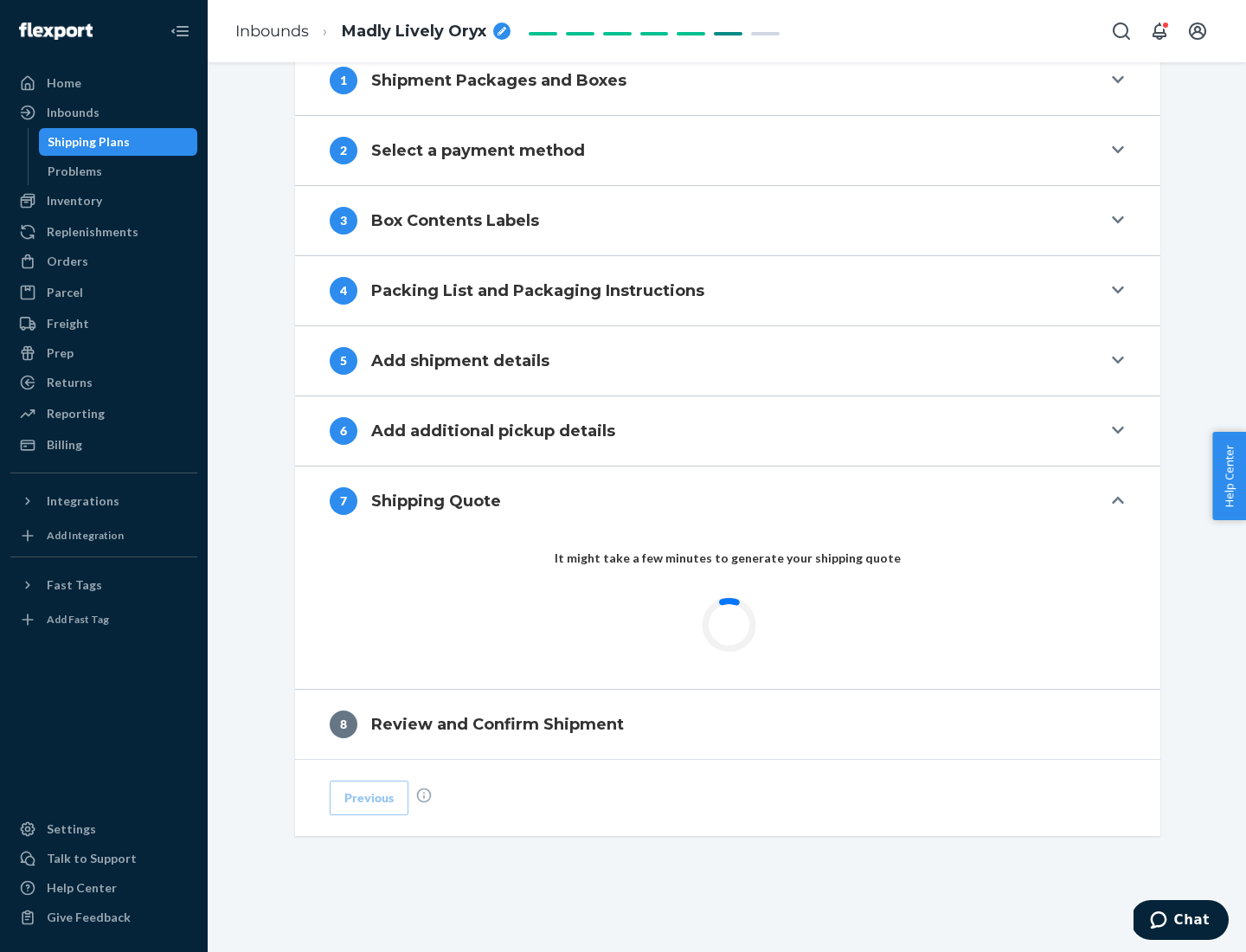
scroll to position [716, 0]
